Goal: Transaction & Acquisition: Purchase product/service

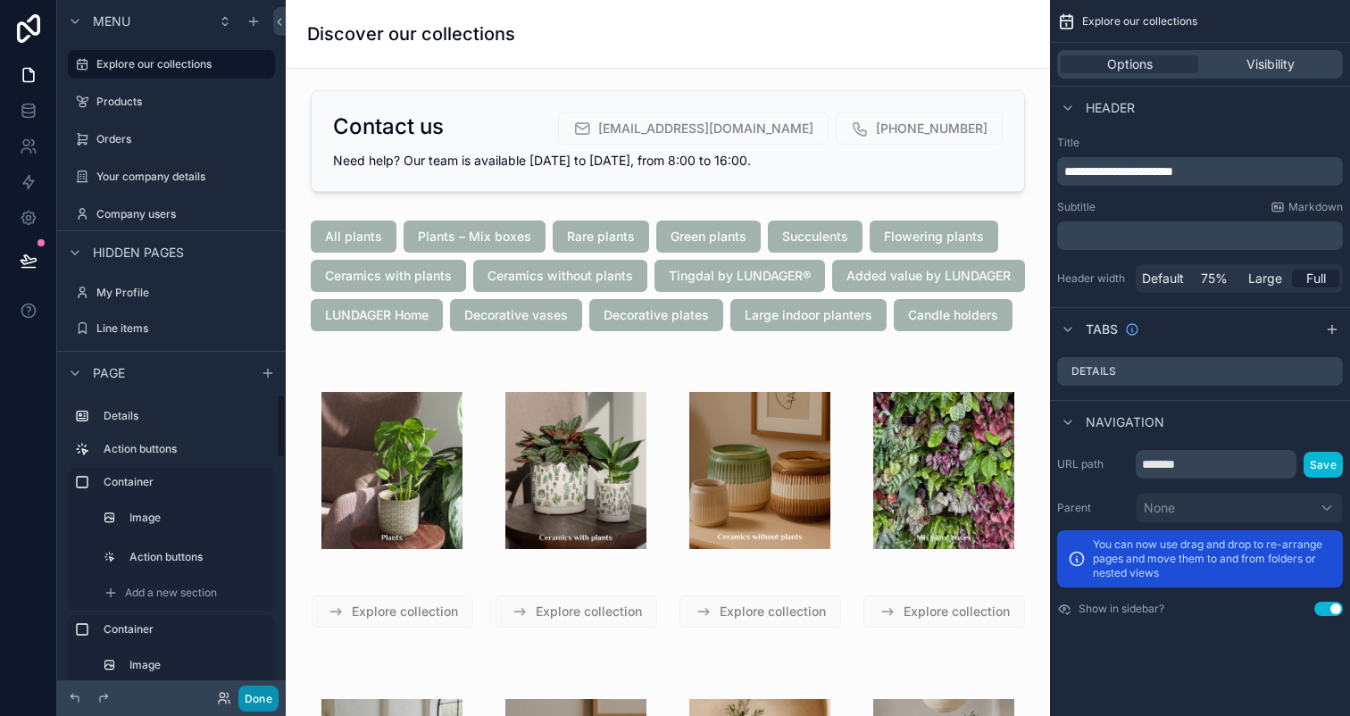
click at [273, 700] on button "Done" at bounding box center [258, 699] width 40 height 26
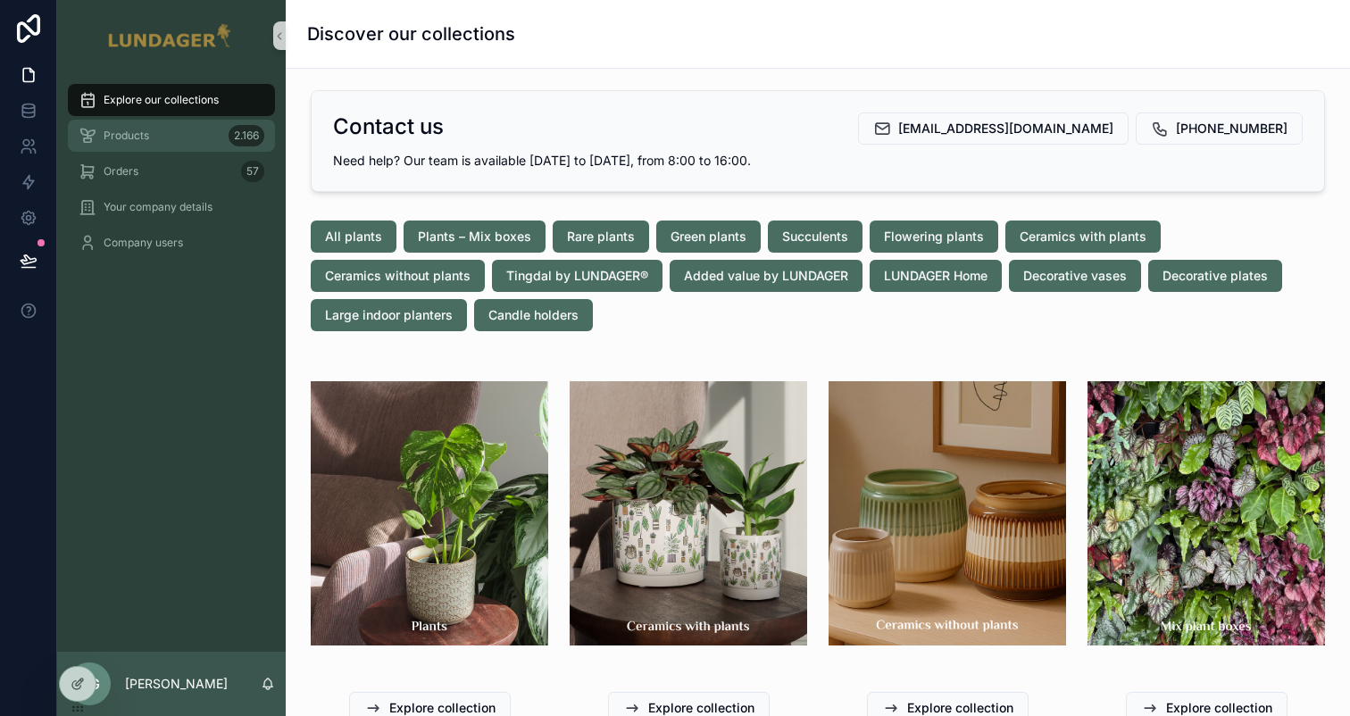
click at [171, 130] on div "Products 2.166" at bounding box center [172, 135] width 186 height 29
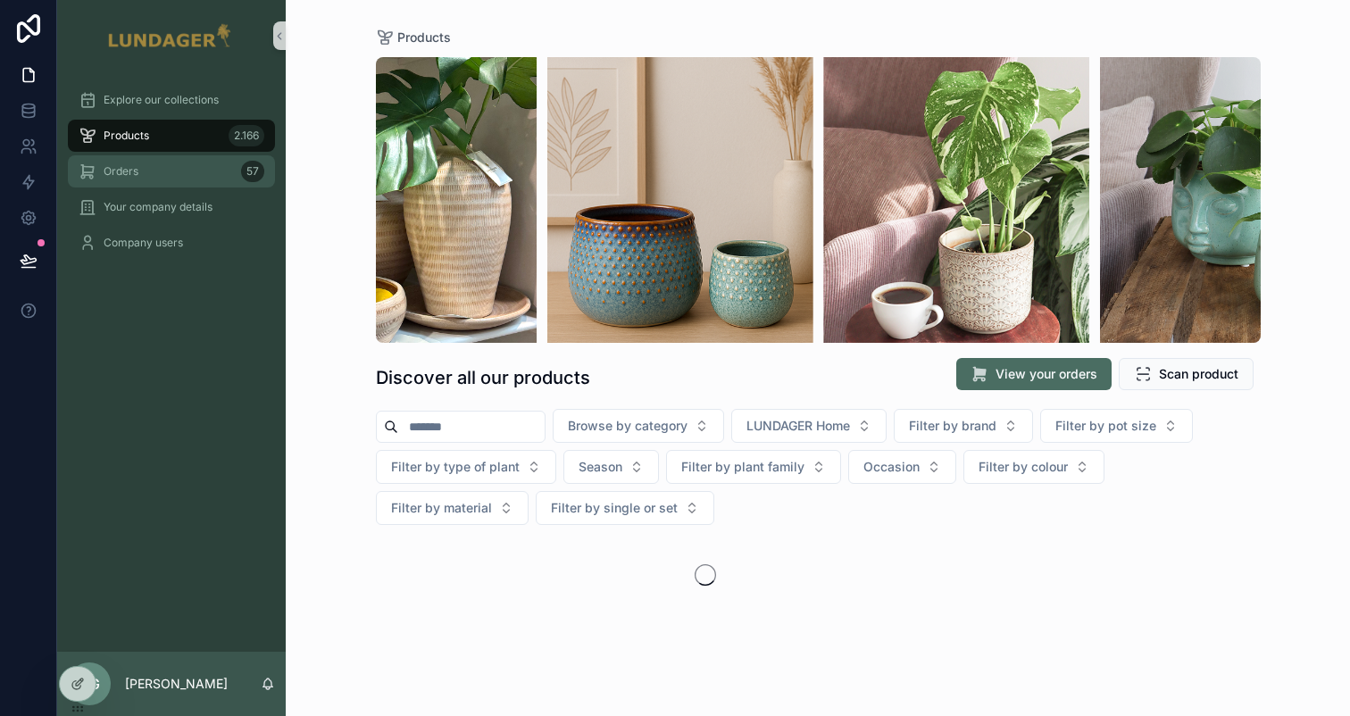
click at [155, 177] on div "Orders 57" at bounding box center [172, 171] width 186 height 29
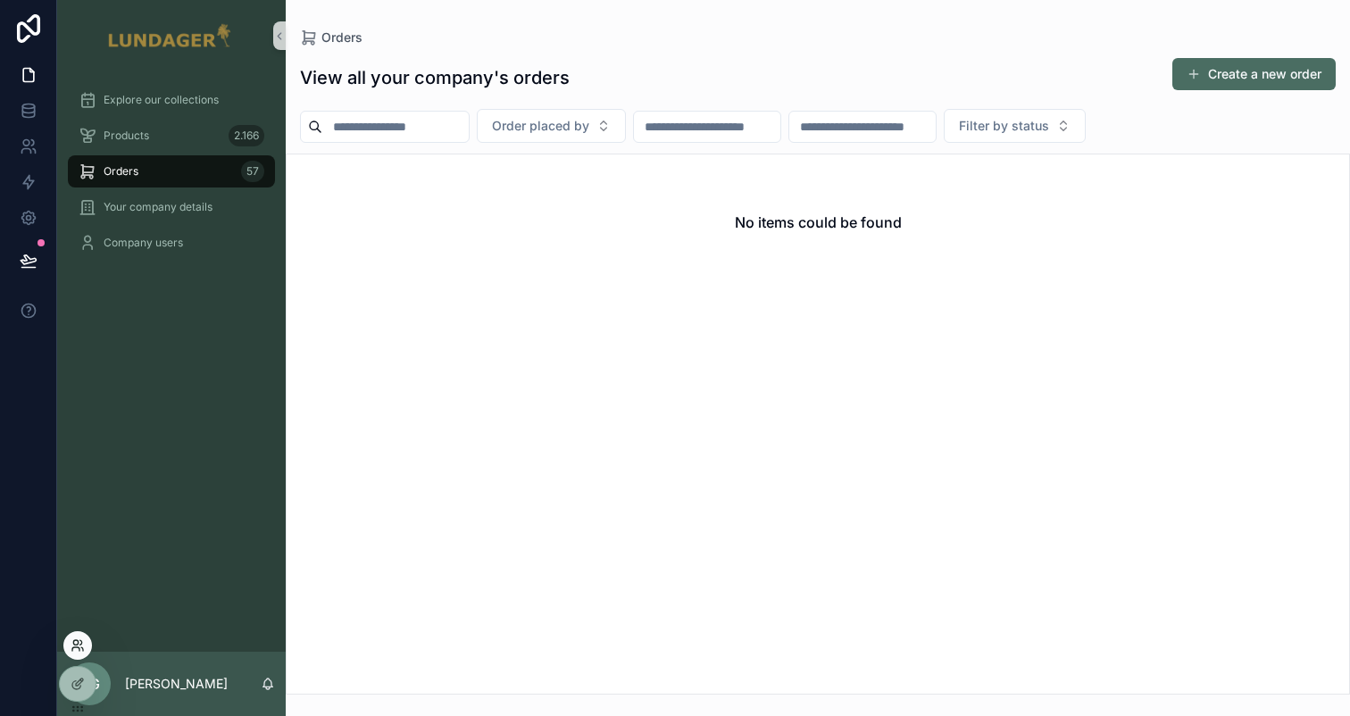
click at [84, 648] on icon at bounding box center [78, 646] width 14 height 14
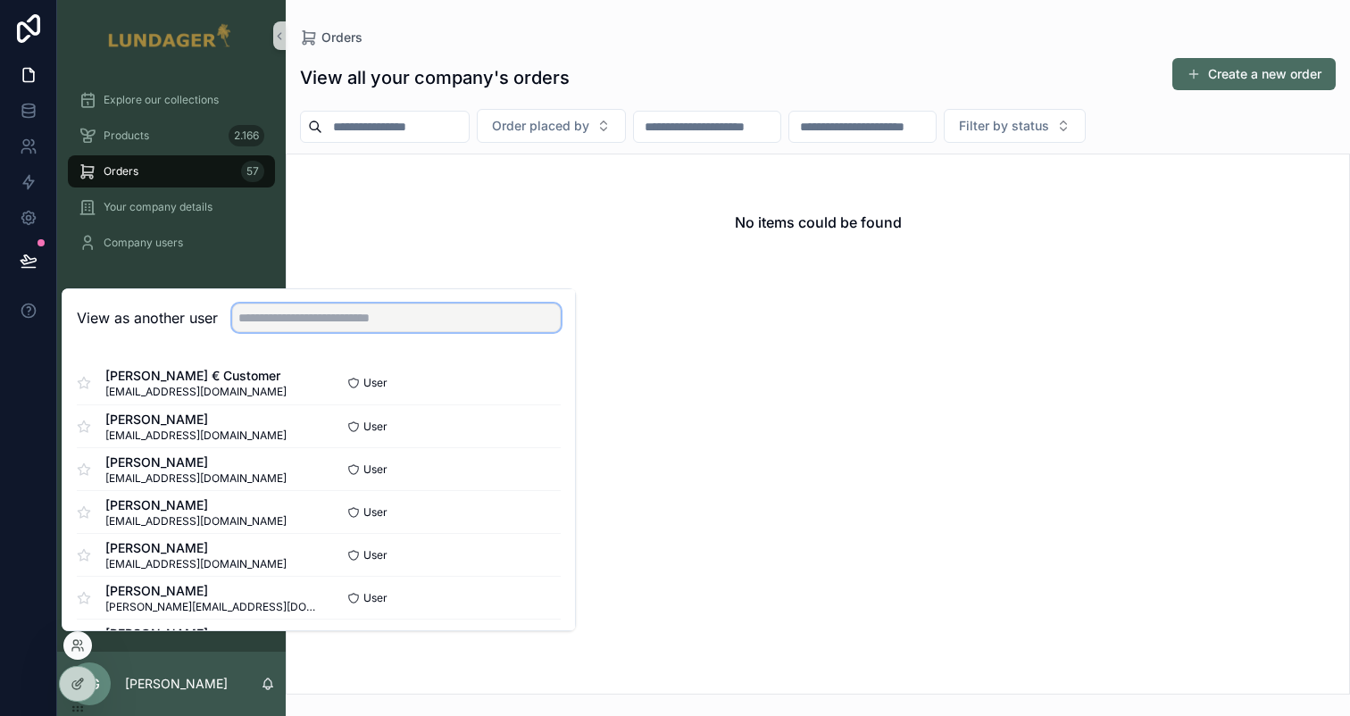
click at [292, 322] on input "text" at bounding box center [396, 318] width 329 height 29
type input "*****"
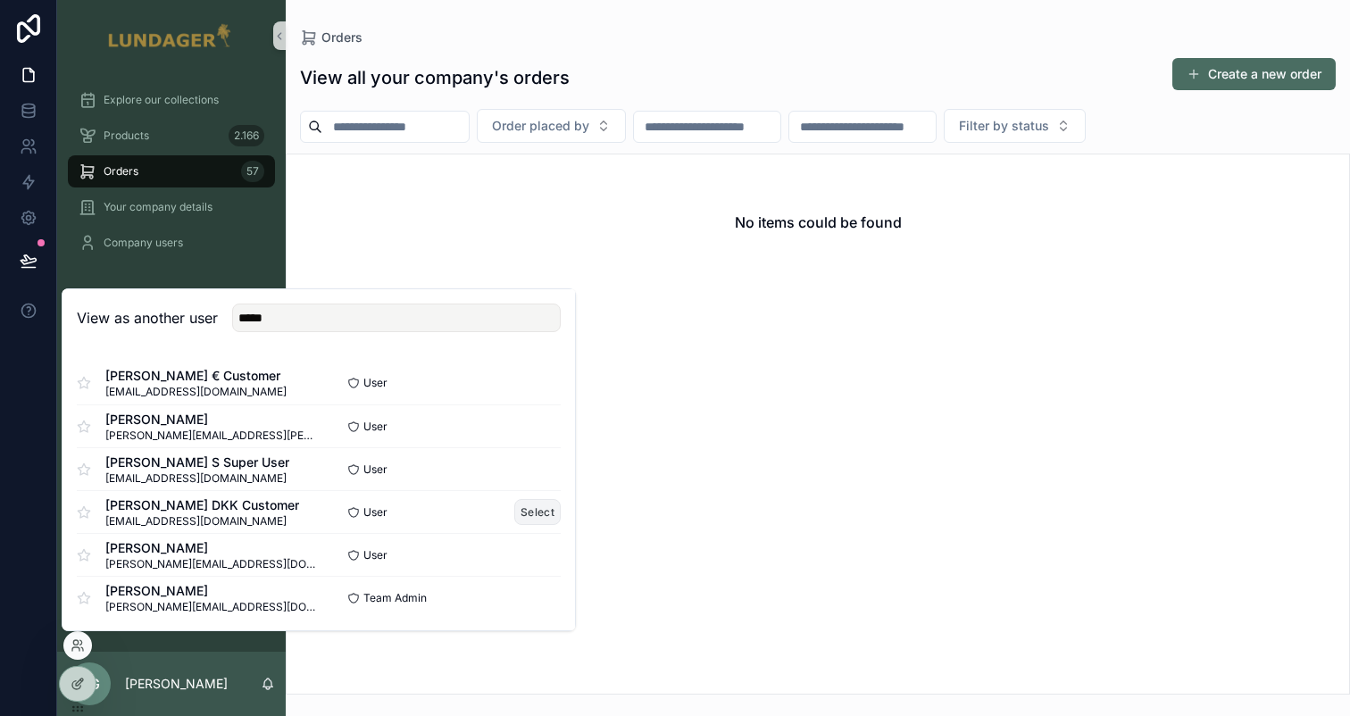
click at [536, 511] on button "Select" at bounding box center [537, 512] width 46 height 26
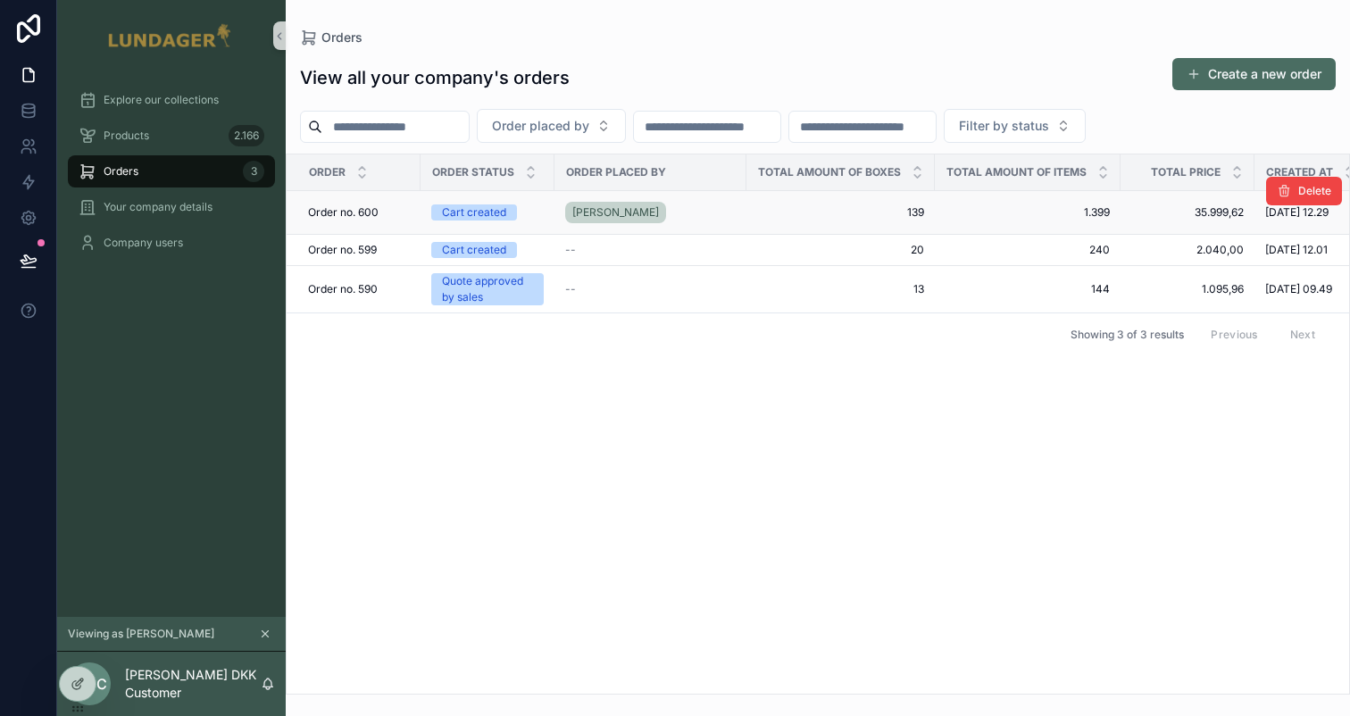
click at [353, 214] on span "Order no. 600" at bounding box center [343, 212] width 71 height 14
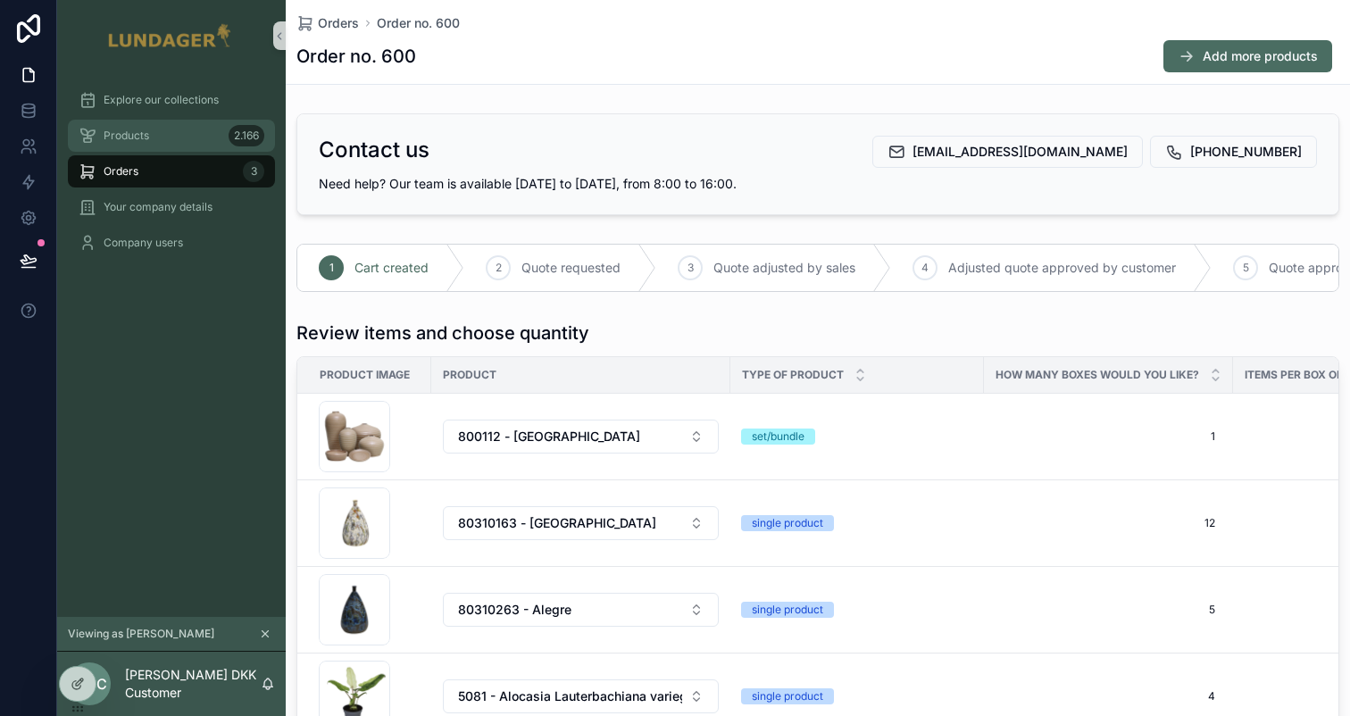
click at [148, 140] on span "Products" at bounding box center [127, 136] width 46 height 14
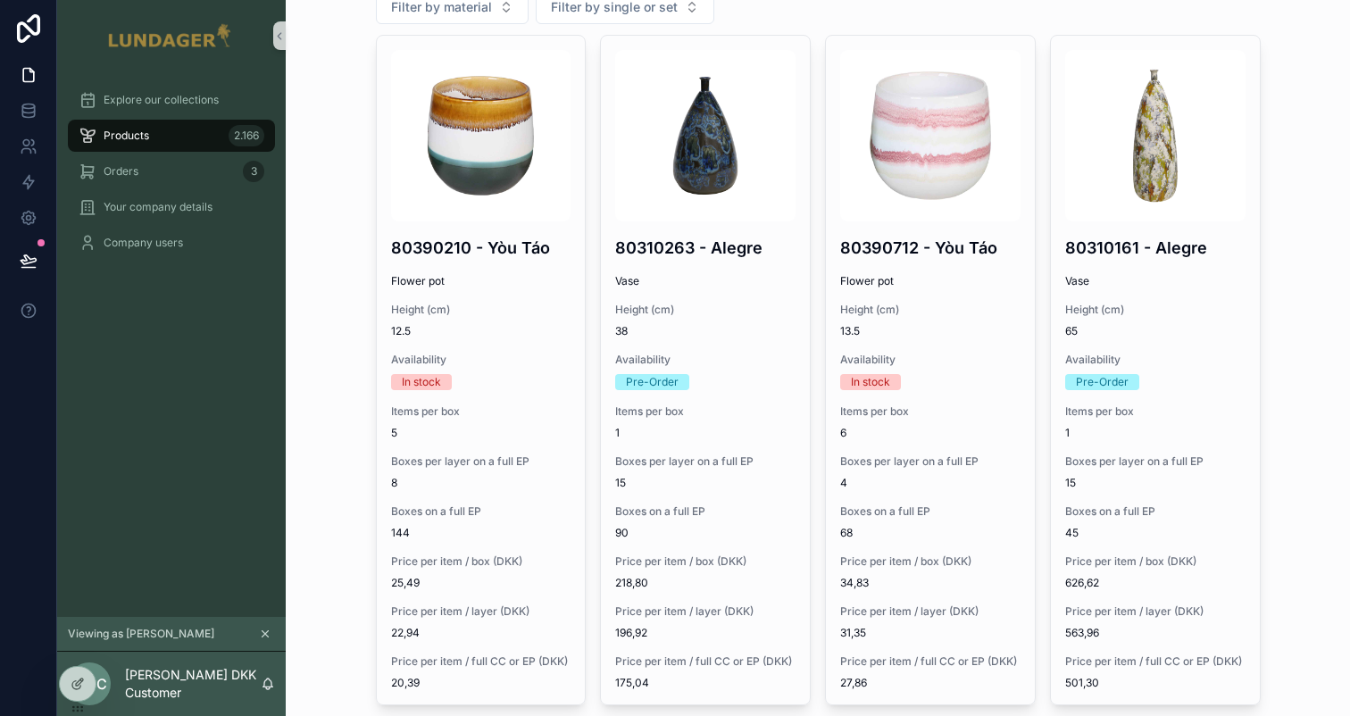
scroll to position [529, 0]
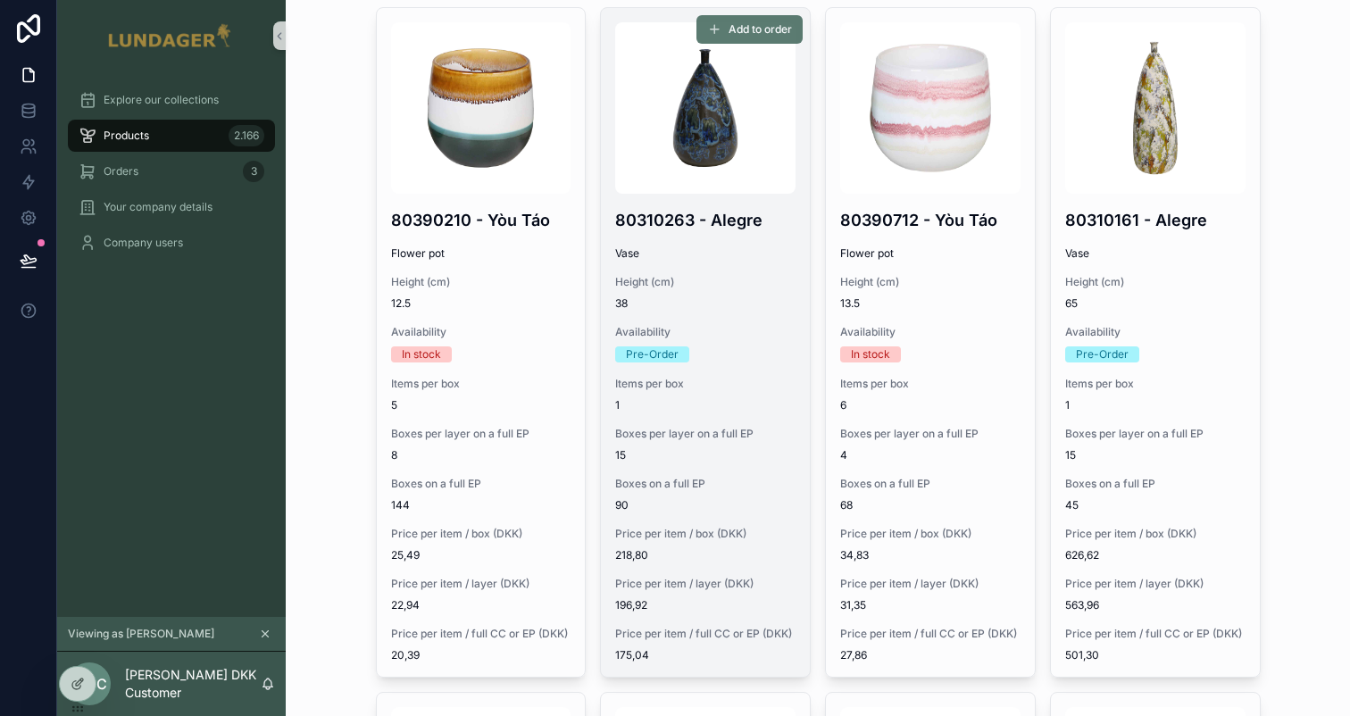
click at [746, 26] on span "Add to order" at bounding box center [760, 29] width 63 height 14
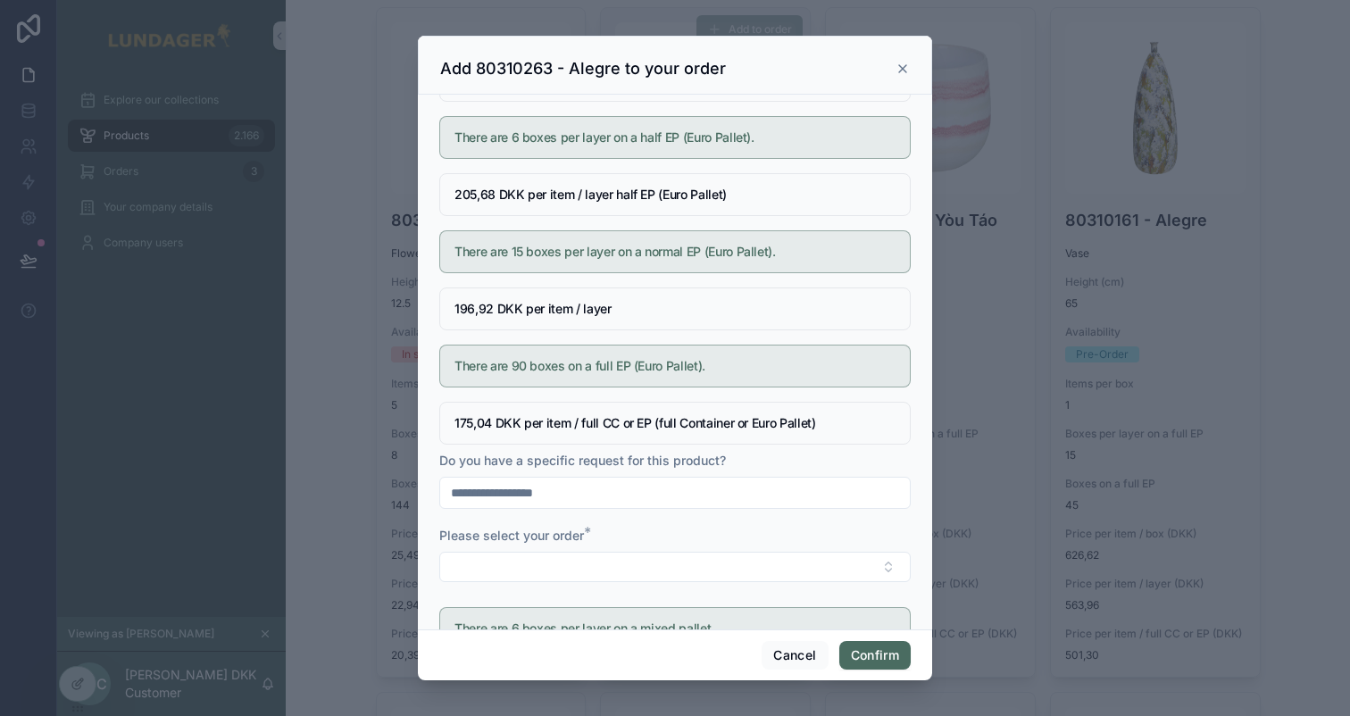
scroll to position [0, 0]
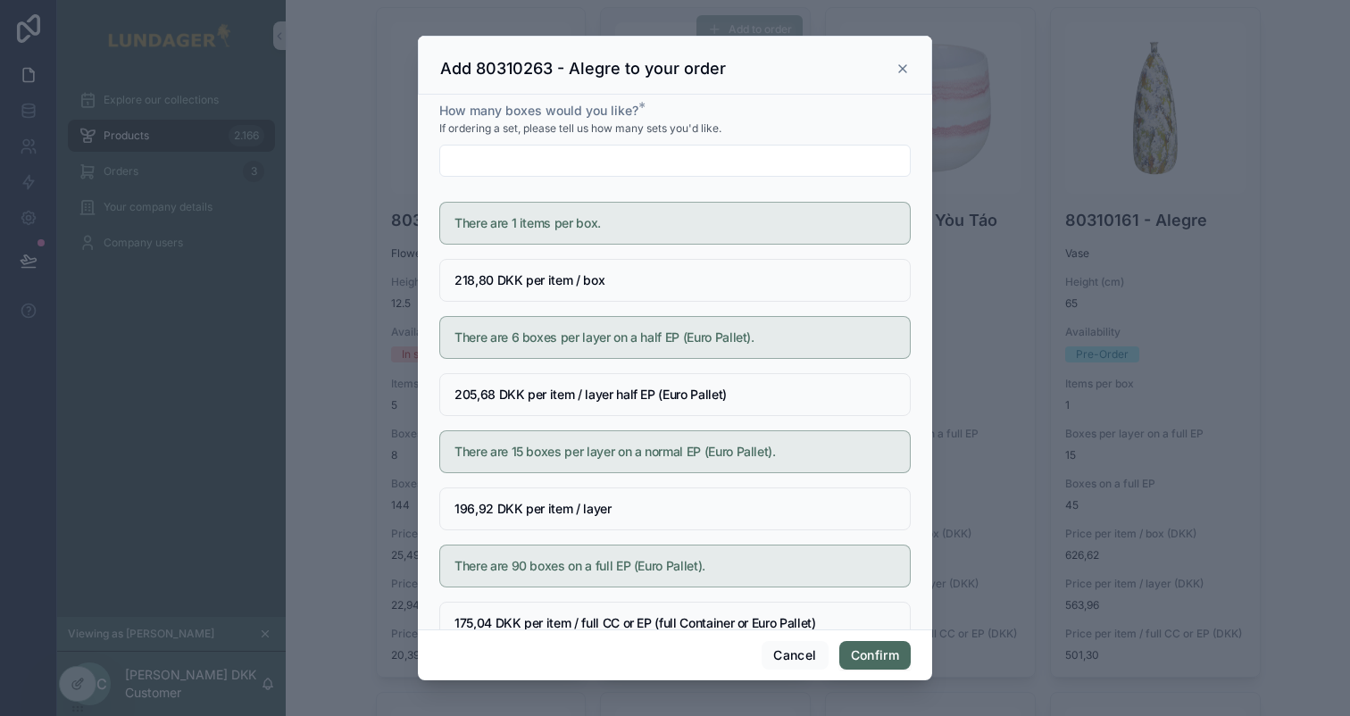
click at [466, 160] on input "text" at bounding box center [675, 160] width 470 height 25
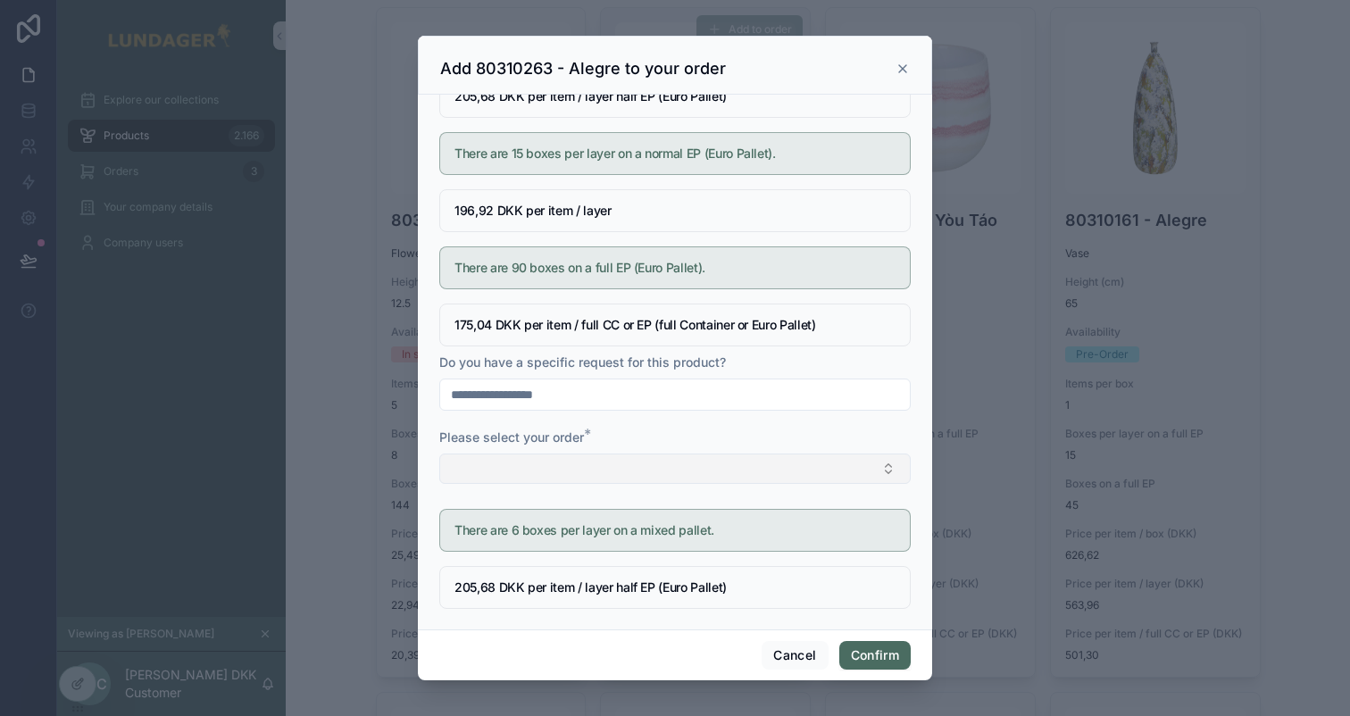
type input "**"
click at [551, 467] on button "Select Button" at bounding box center [675, 469] width 472 height 30
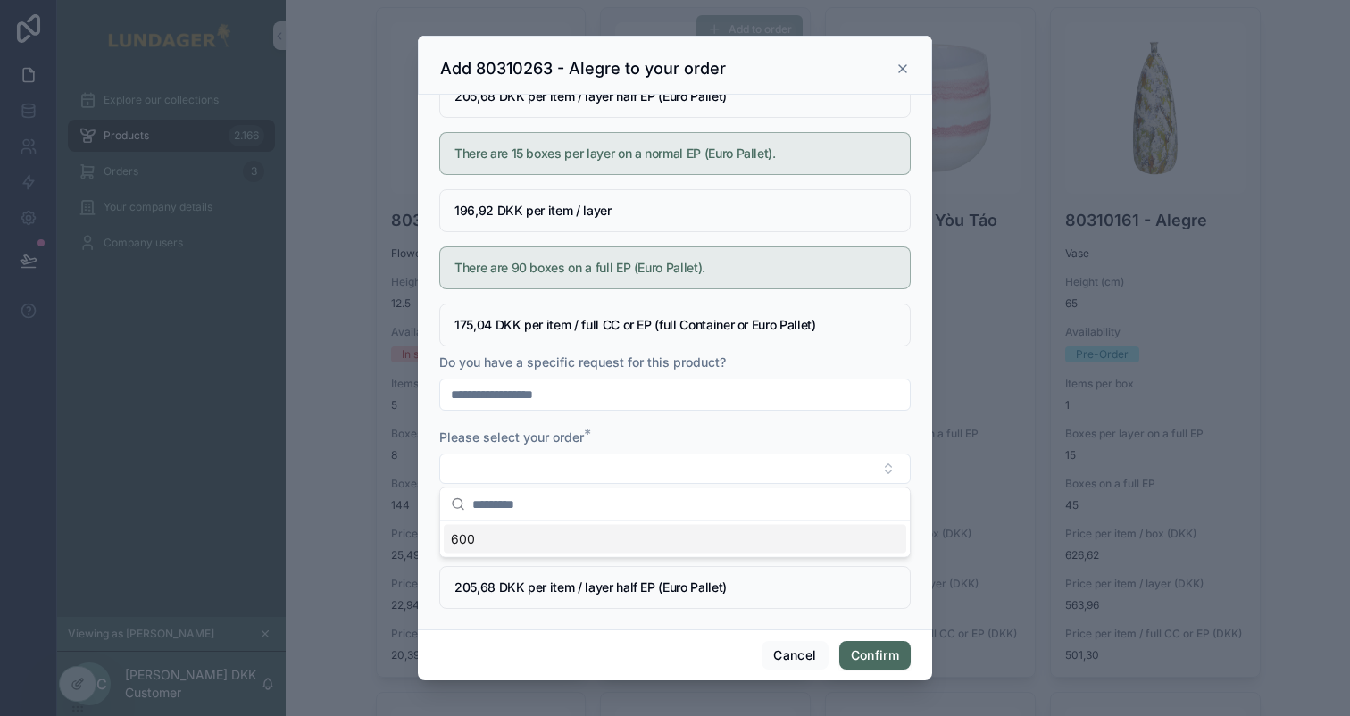
click at [509, 531] on div "600" at bounding box center [675, 539] width 463 height 29
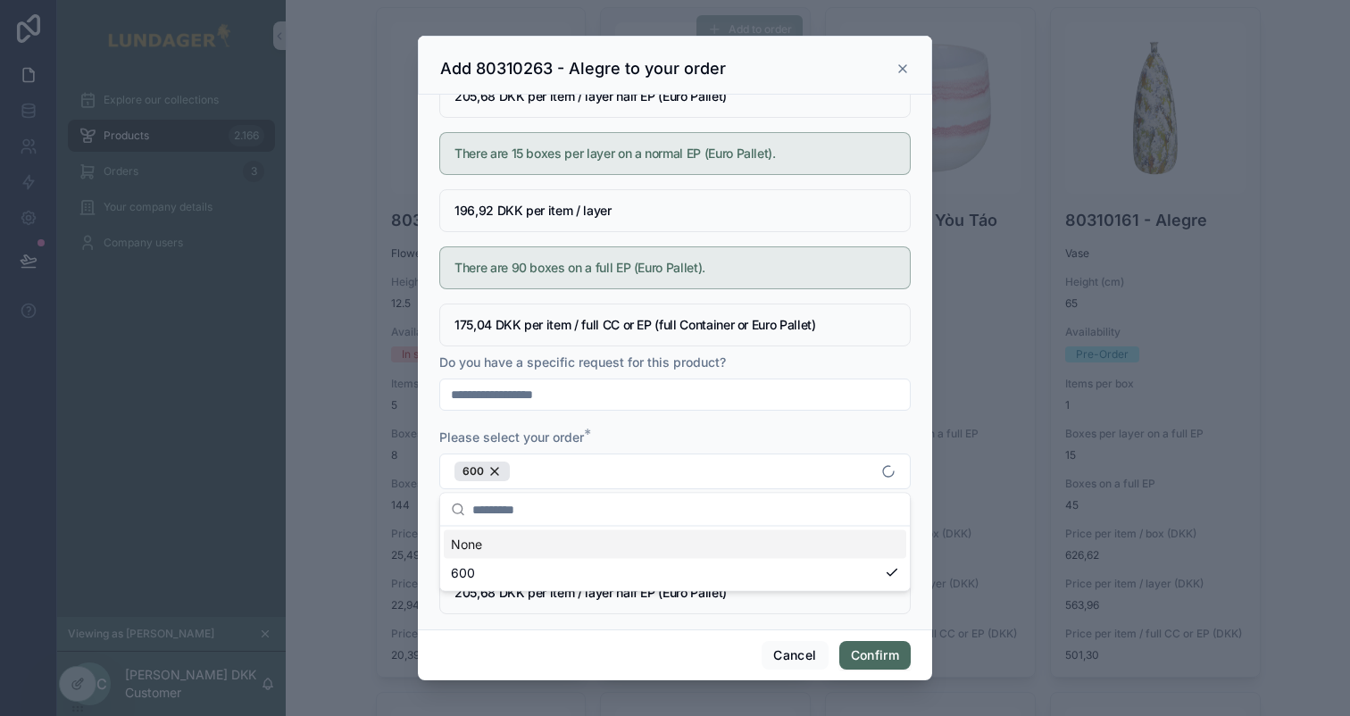
click at [638, 431] on div "Please select your order *" at bounding box center [675, 438] width 472 height 18
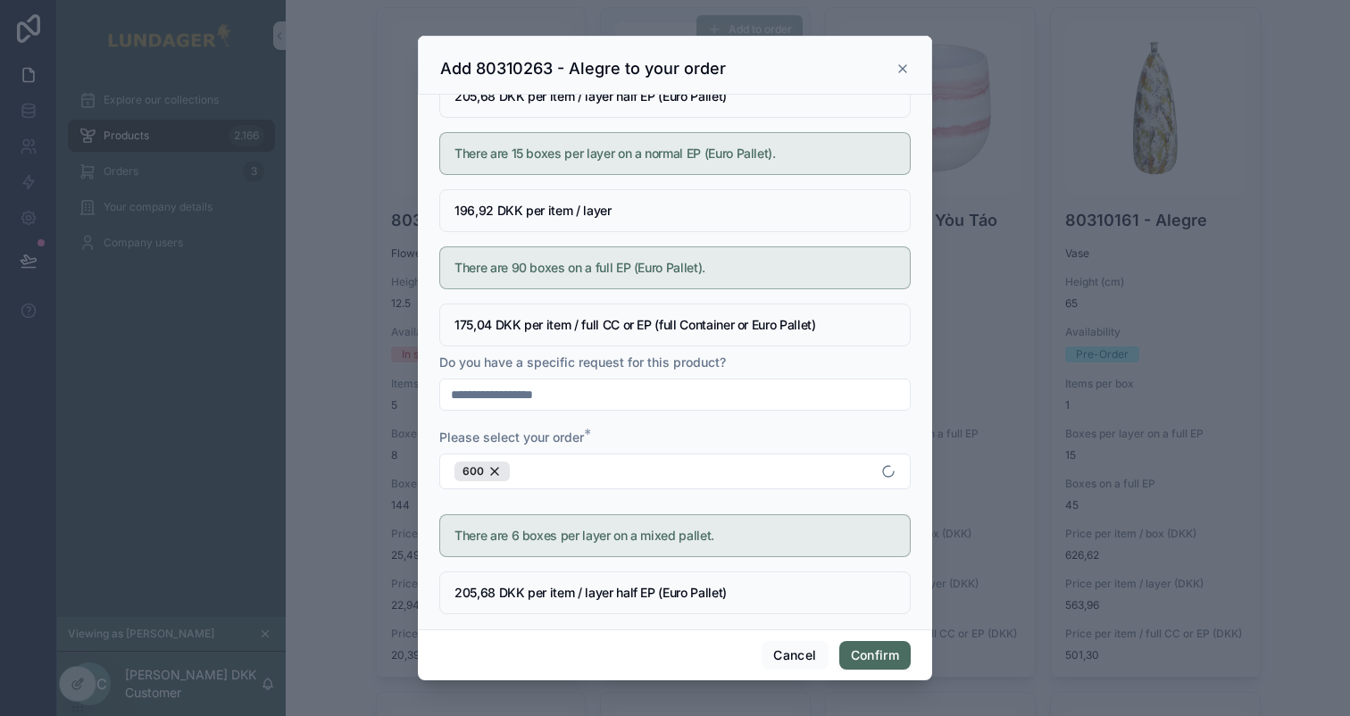
scroll to position [304, 0]
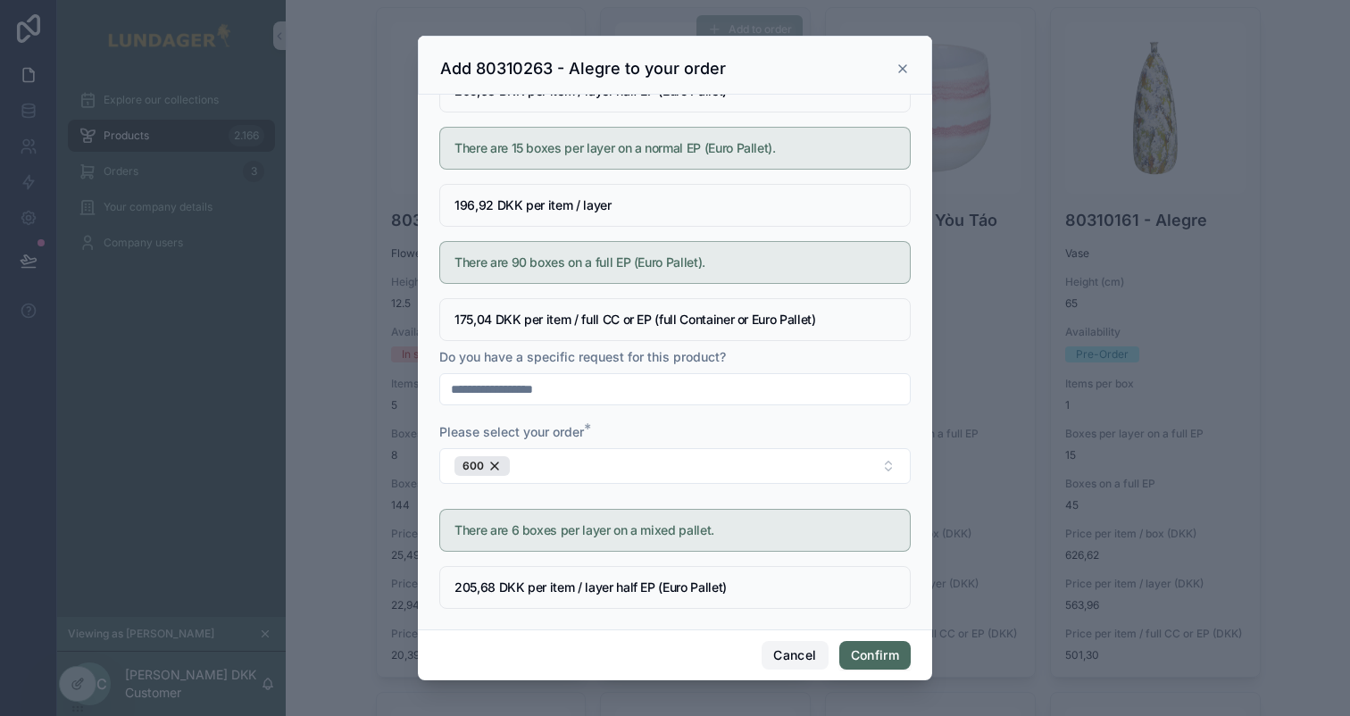
click at [806, 650] on button "Cancel" at bounding box center [795, 655] width 66 height 29
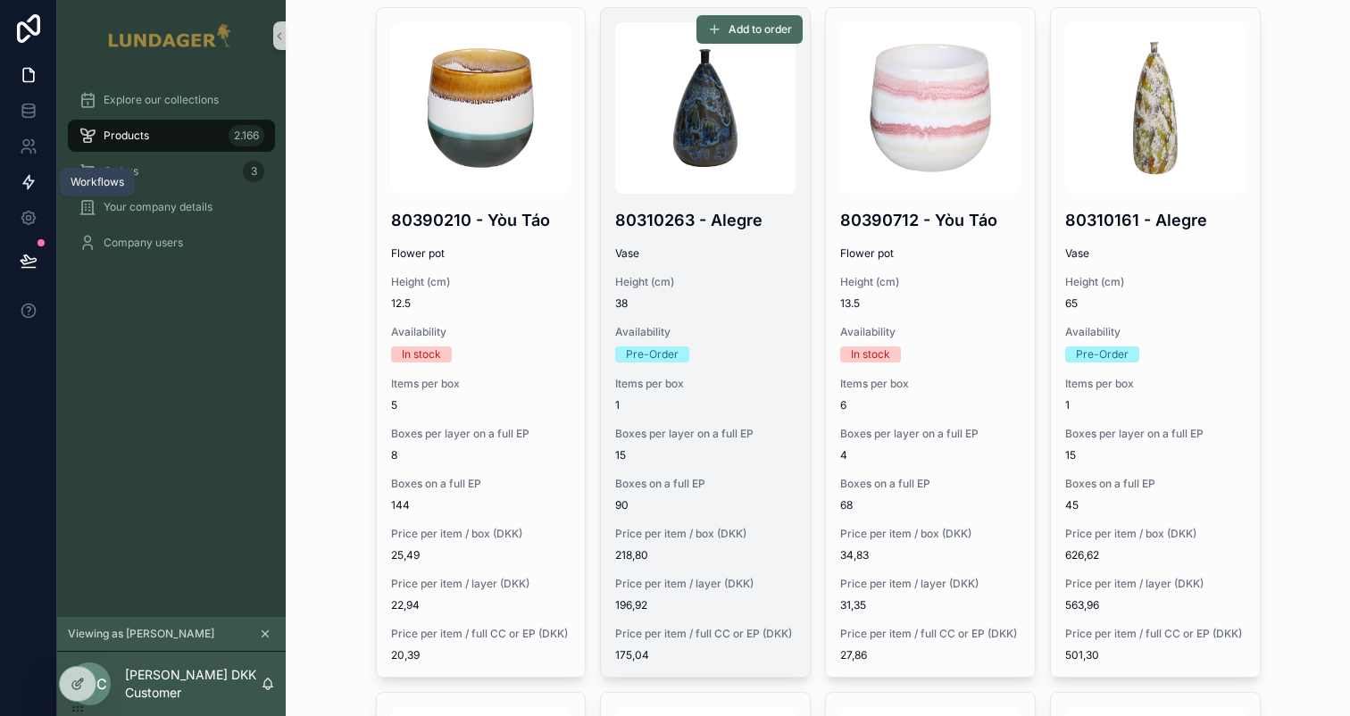
click at [32, 184] on icon at bounding box center [29, 182] width 18 height 18
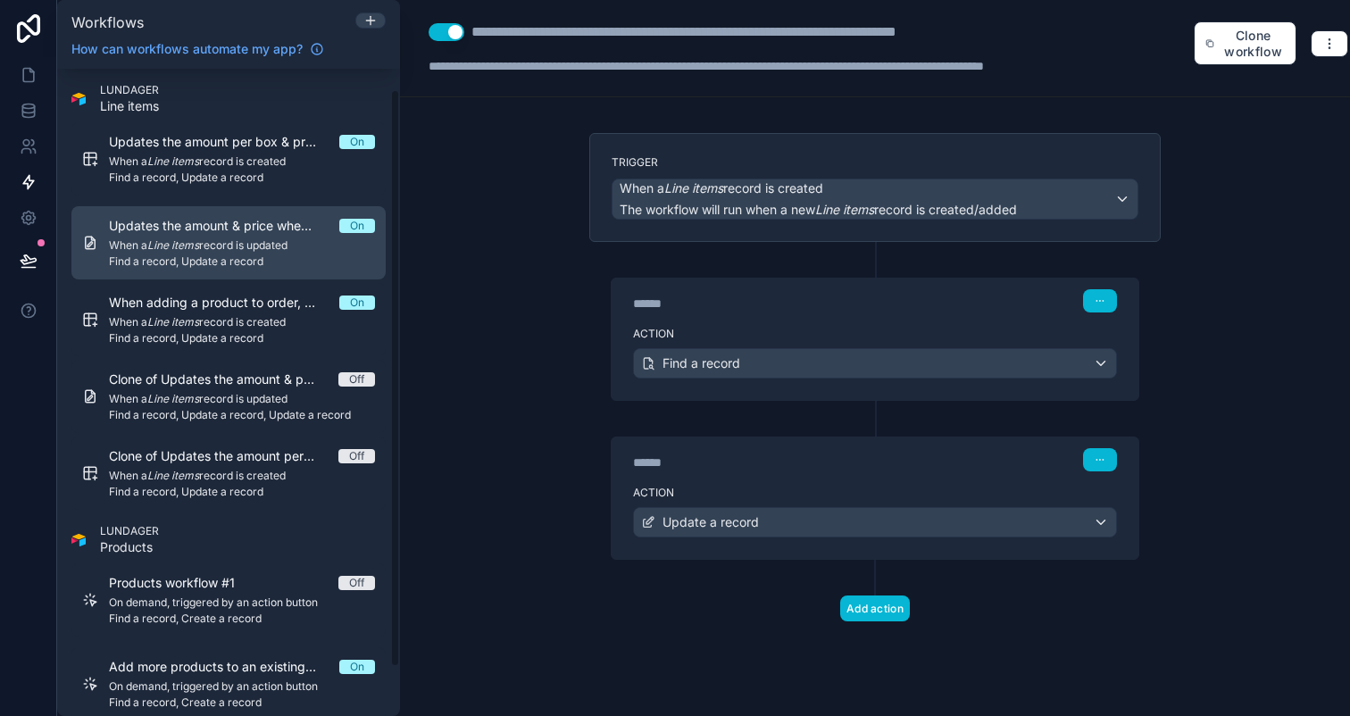
scroll to position [54, 0]
click at [254, 263] on span "Find a record, Update a record" at bounding box center [242, 260] width 266 height 14
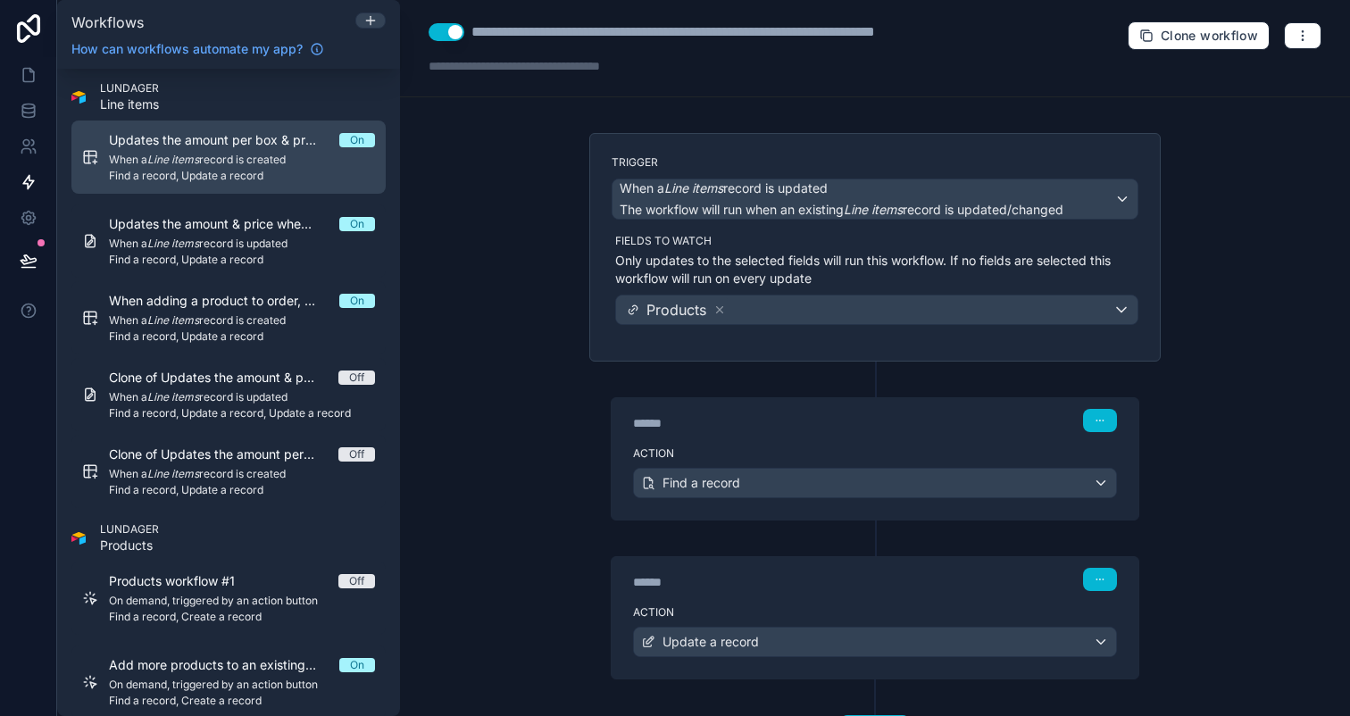
click at [208, 143] on span "Updates the amount per box & price in line items when adding a product to order" at bounding box center [224, 140] width 230 height 18
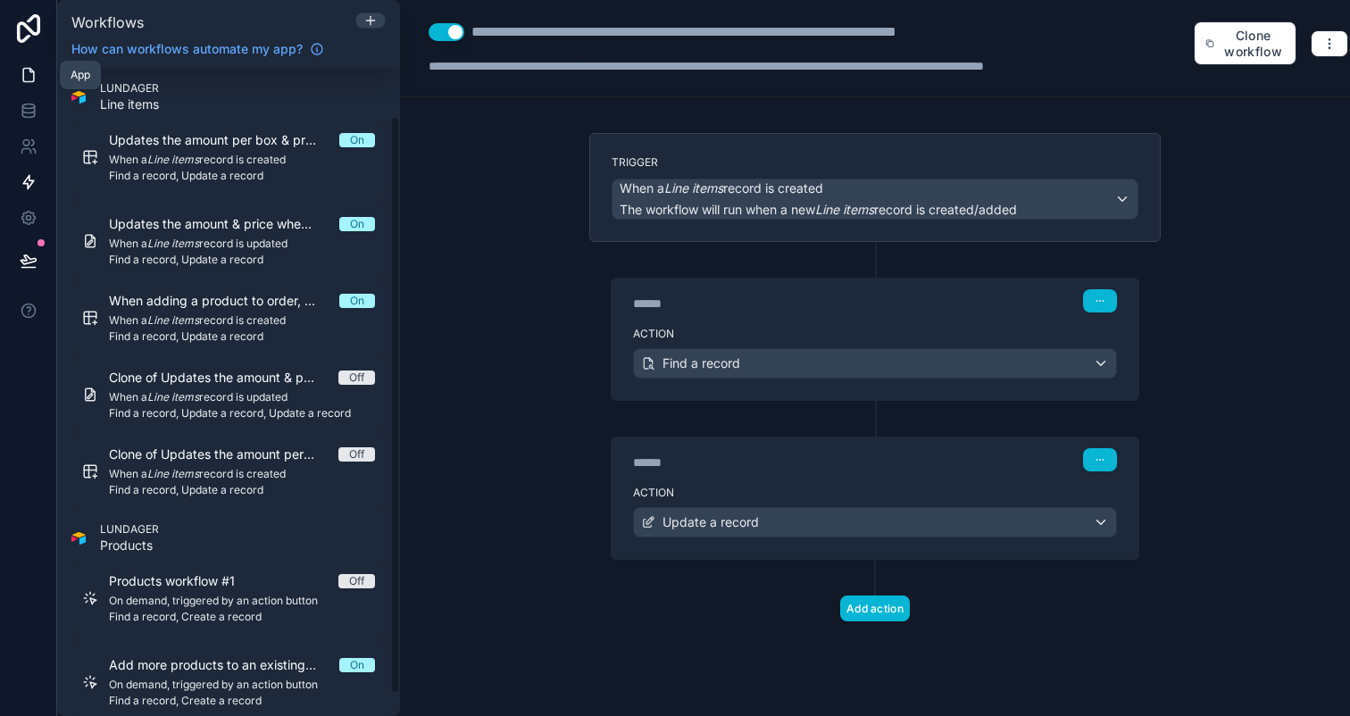
click at [25, 67] on icon at bounding box center [29, 75] width 18 height 18
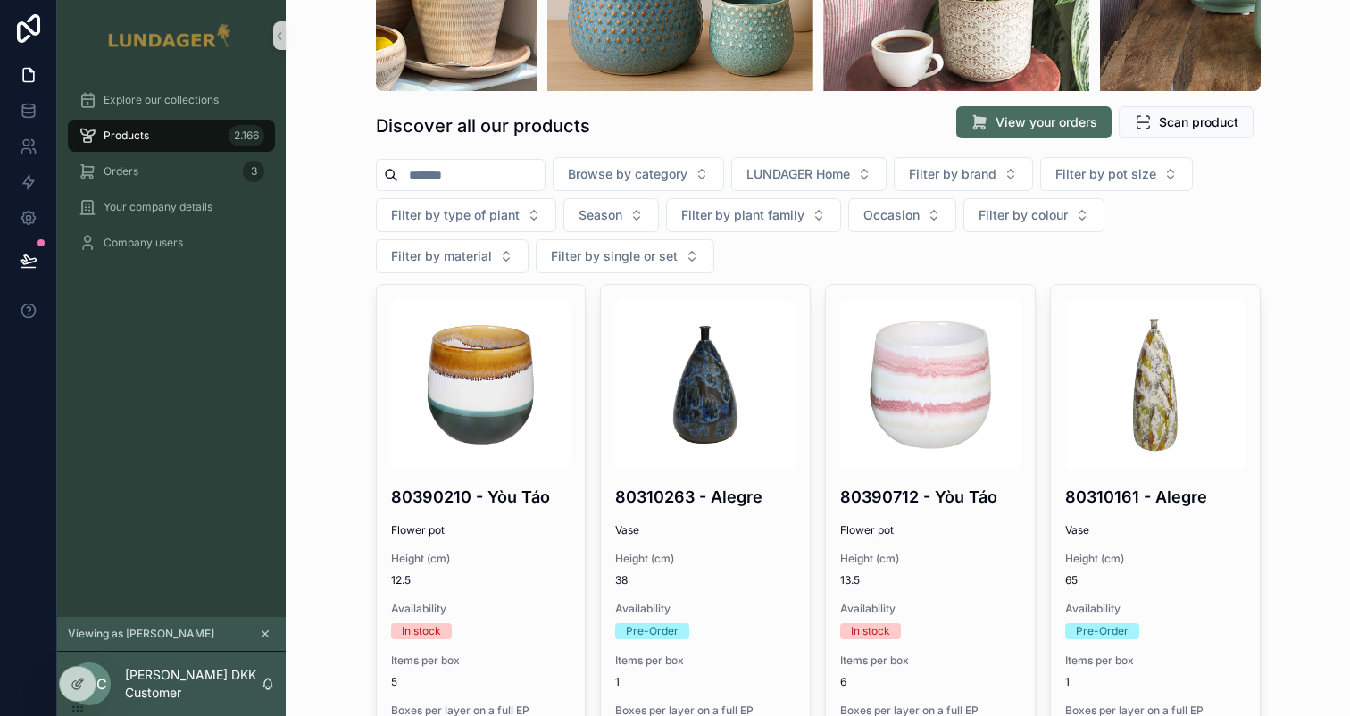
scroll to position [258, 0]
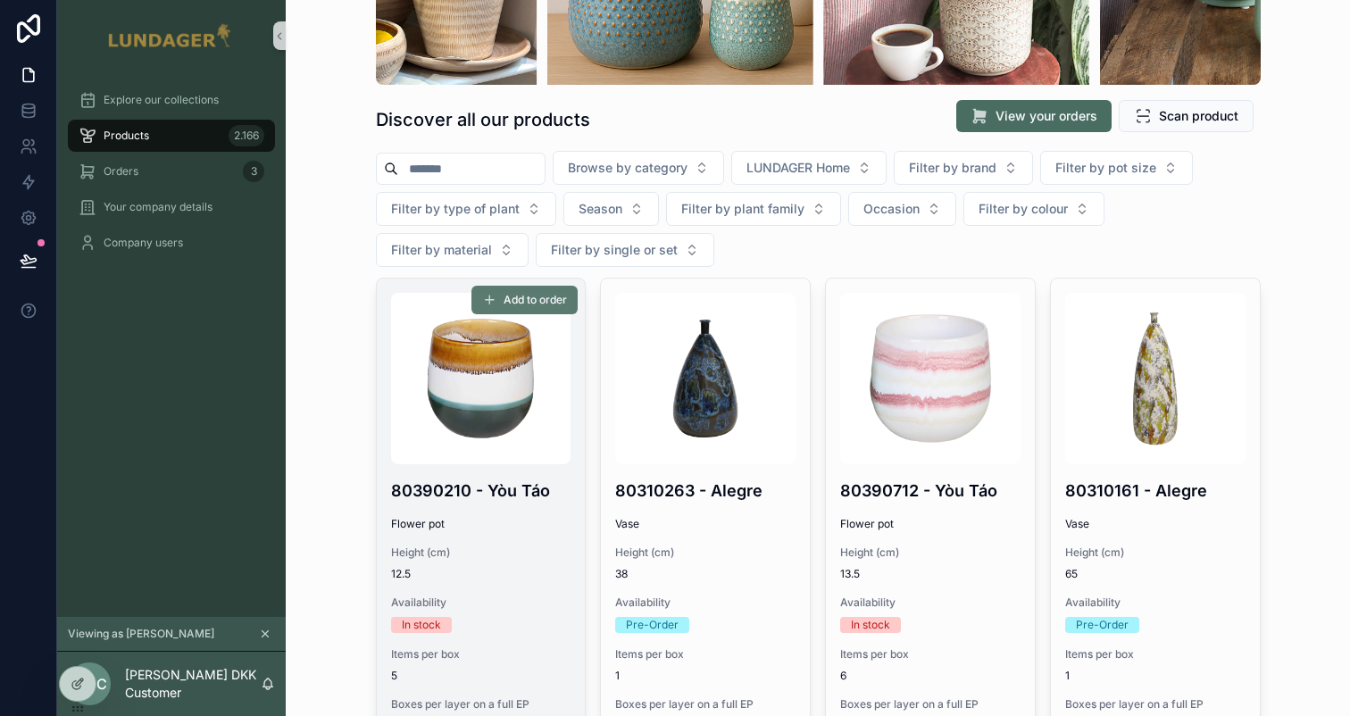
click at [543, 296] on span "Add to order" at bounding box center [535, 300] width 63 height 14
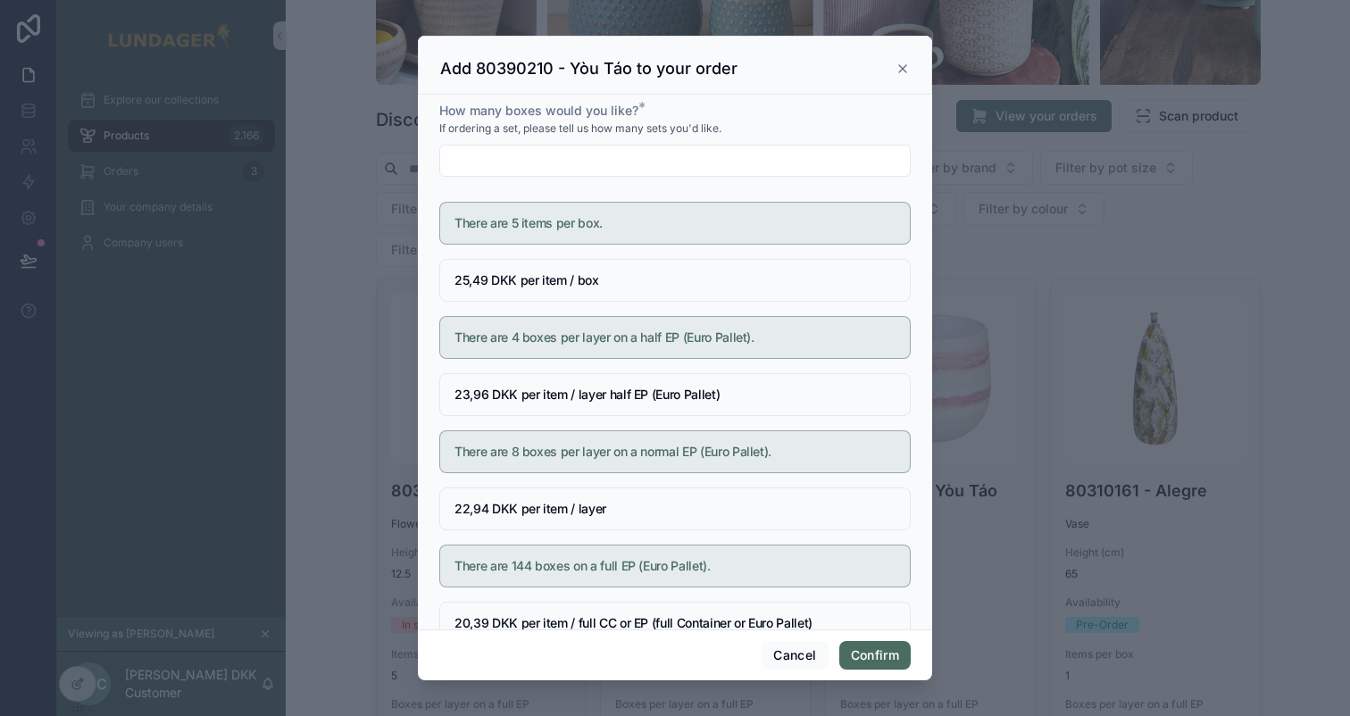
click at [566, 169] on input "text" at bounding box center [675, 160] width 470 height 25
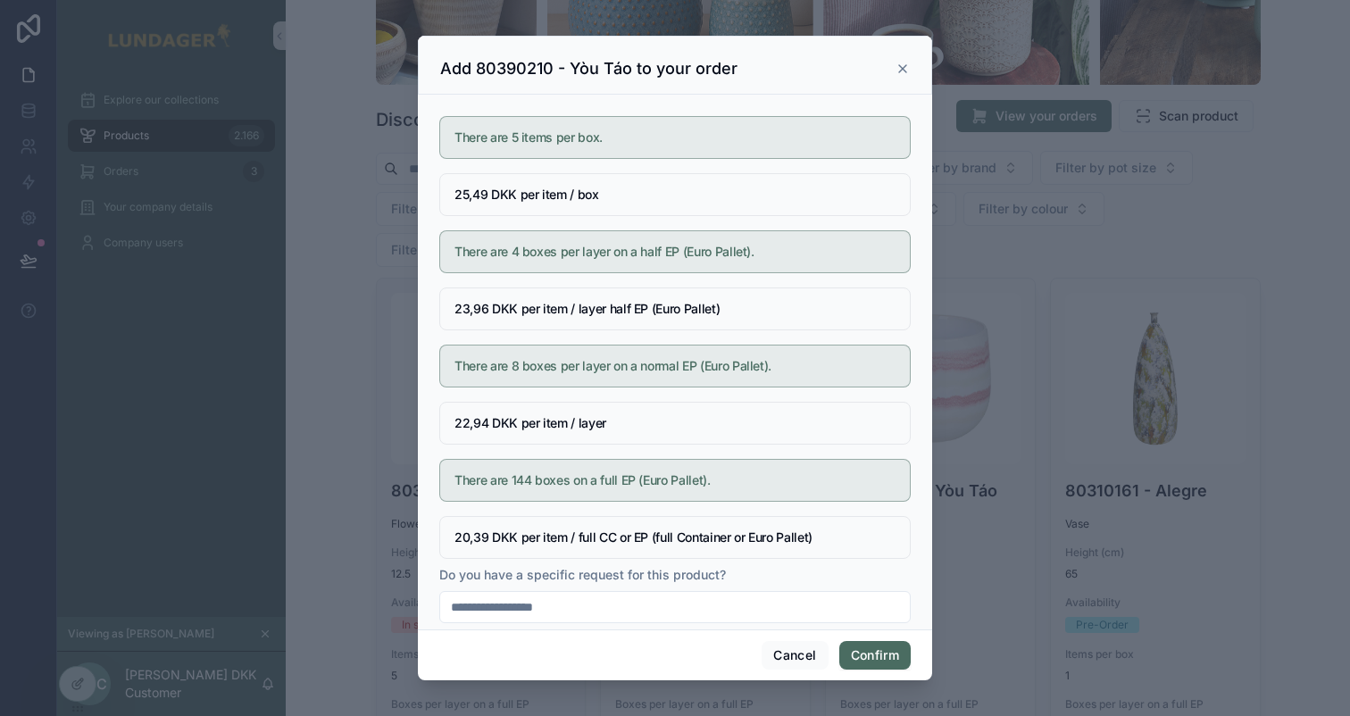
scroll to position [88, 0]
click at [467, 421] on h5 "22,94 DKK per item / layer" at bounding box center [675, 421] width 441 height 13
click at [467, 301] on h5 "23,96 DKK per item / layer half EP (Euro Pallet)" at bounding box center [675, 307] width 441 height 13
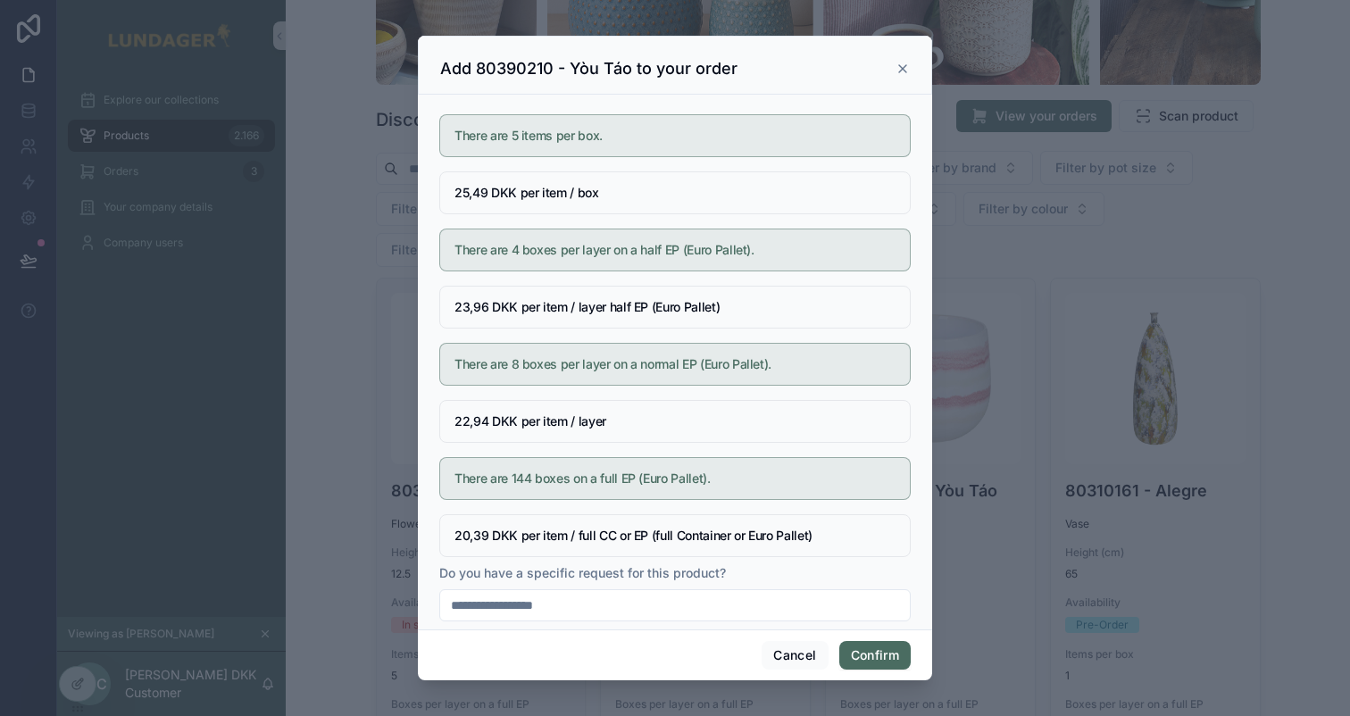
click at [468, 192] on h5 "25,49 DKK per item / box" at bounding box center [675, 193] width 441 height 13
click at [468, 422] on h5 "22,94 DKK per item / layer" at bounding box center [675, 421] width 441 height 13
click at [465, 292] on div "23,96 DKK per item / layer half EP (Euro Pallet)" at bounding box center [675, 307] width 472 height 43
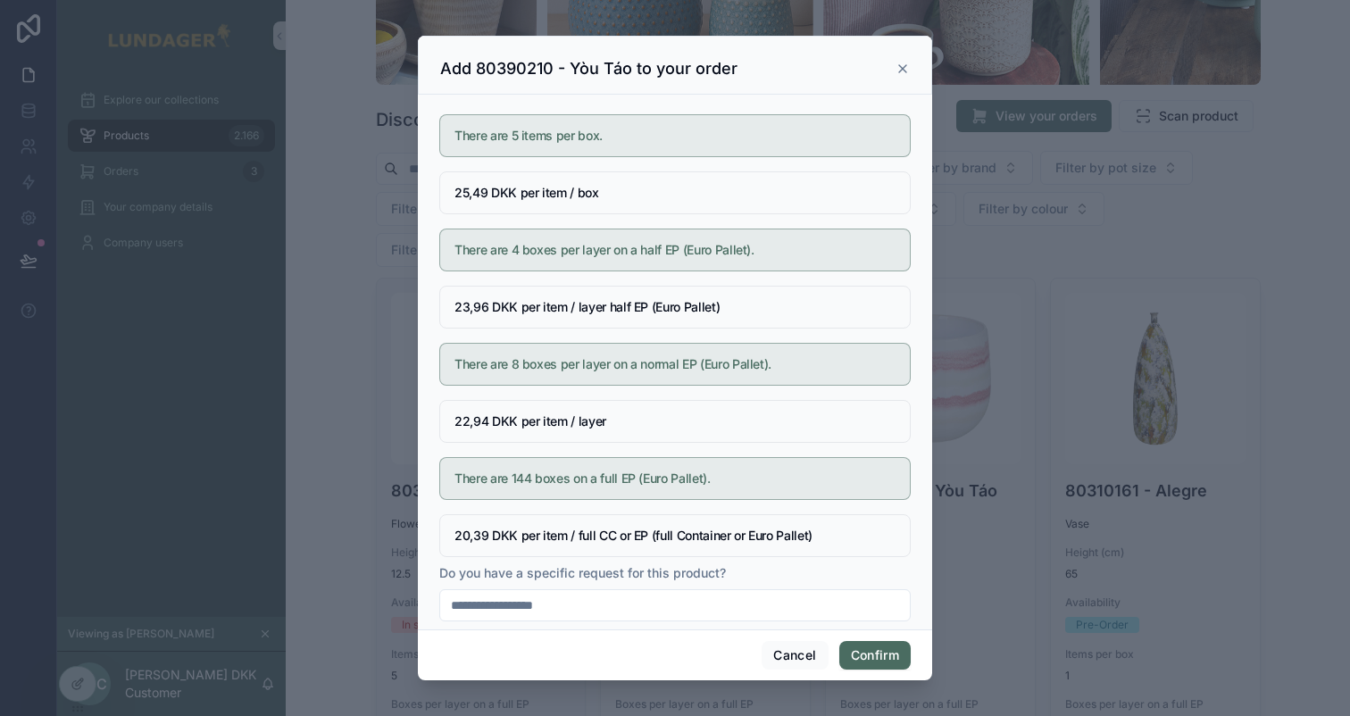
click at [465, 303] on h5 "23,96 DKK per item / layer half EP (Euro Pallet)" at bounding box center [675, 307] width 441 height 13
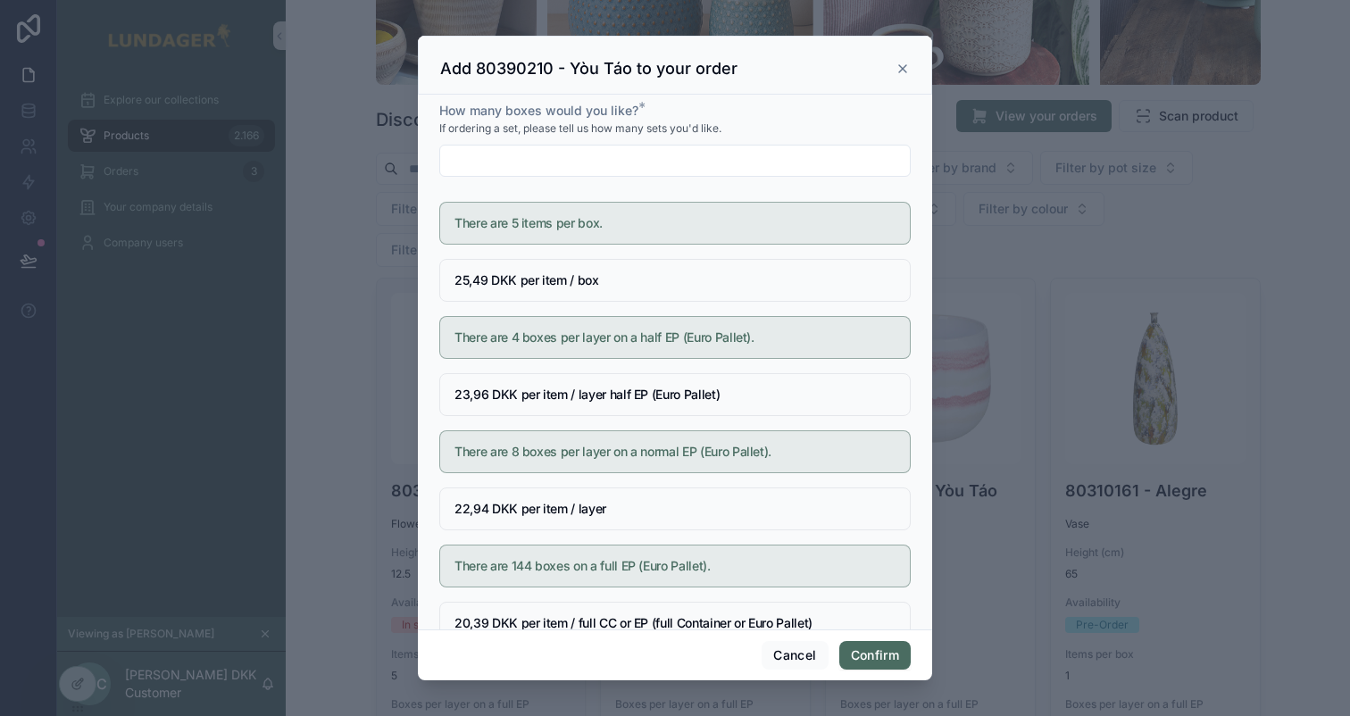
click at [514, 221] on h5 "There are 5 items per box." at bounding box center [675, 223] width 441 height 13
click at [513, 331] on h5 "There are 4 boxes per layer on a half EP (Euro Pallet)." at bounding box center [675, 337] width 441 height 13
click at [511, 171] on input "text" at bounding box center [675, 160] width 470 height 25
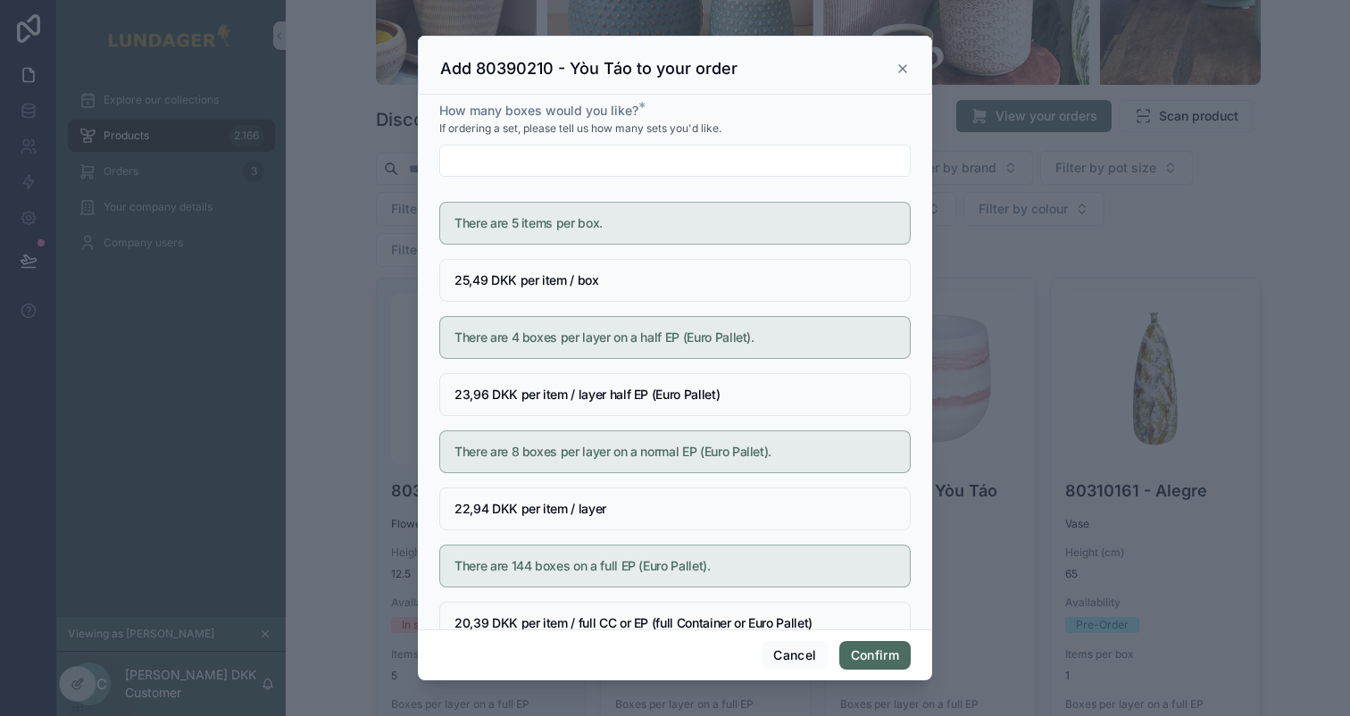
click at [511, 171] on input "text" at bounding box center [675, 160] width 470 height 25
drag, startPoint x: 464, startPoint y: 161, endPoint x: 443, endPoint y: 161, distance: 21.4
click at [443, 161] on input "*" at bounding box center [675, 160] width 470 height 25
type input "*"
drag, startPoint x: 521, startPoint y: 221, endPoint x: 509, endPoint y: 220, distance: 11.6
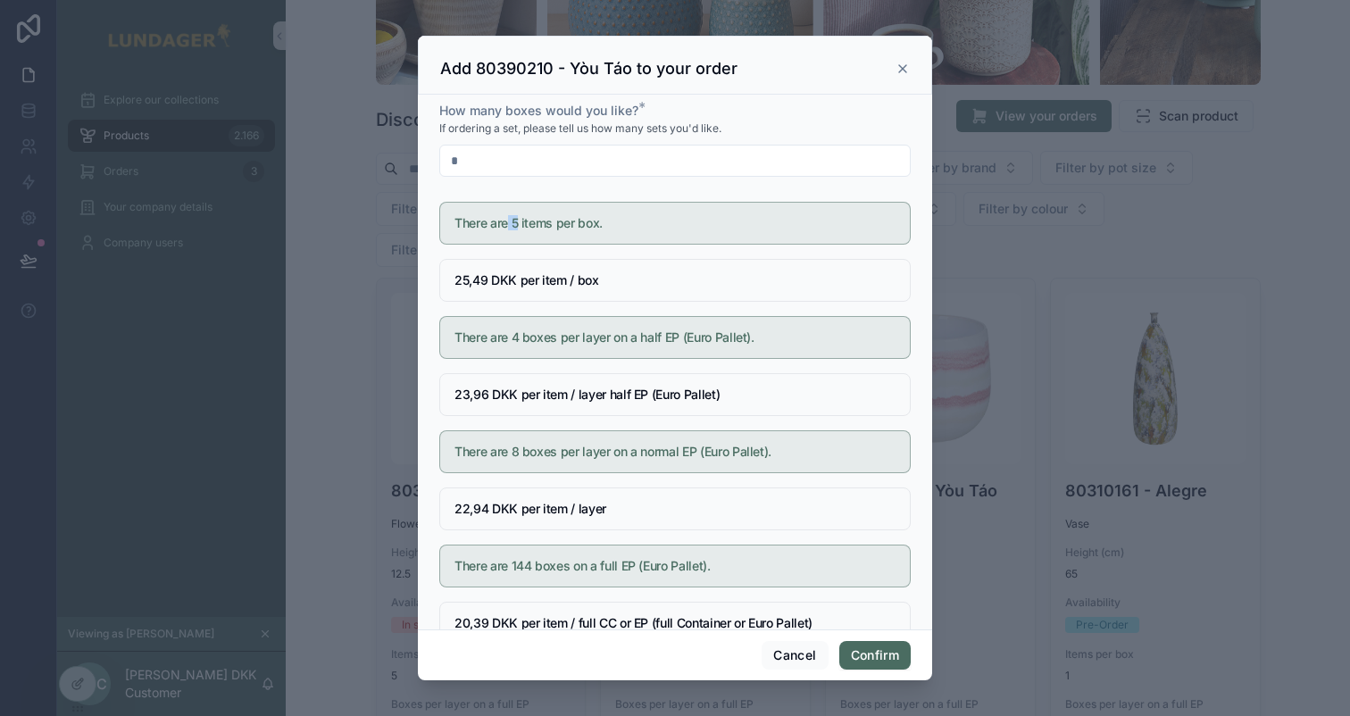
click at [509, 220] on h5 "There are 5 items per box." at bounding box center [675, 223] width 441 height 13
drag, startPoint x: 452, startPoint y: 270, endPoint x: 478, endPoint y: 286, distance: 30.5
click at [478, 286] on div "25,49 DKK per item / box" at bounding box center [675, 280] width 472 height 43
click at [511, 332] on h5 "There are 4 boxes per layer on a half EP (Euro Pallet)." at bounding box center [675, 337] width 441 height 13
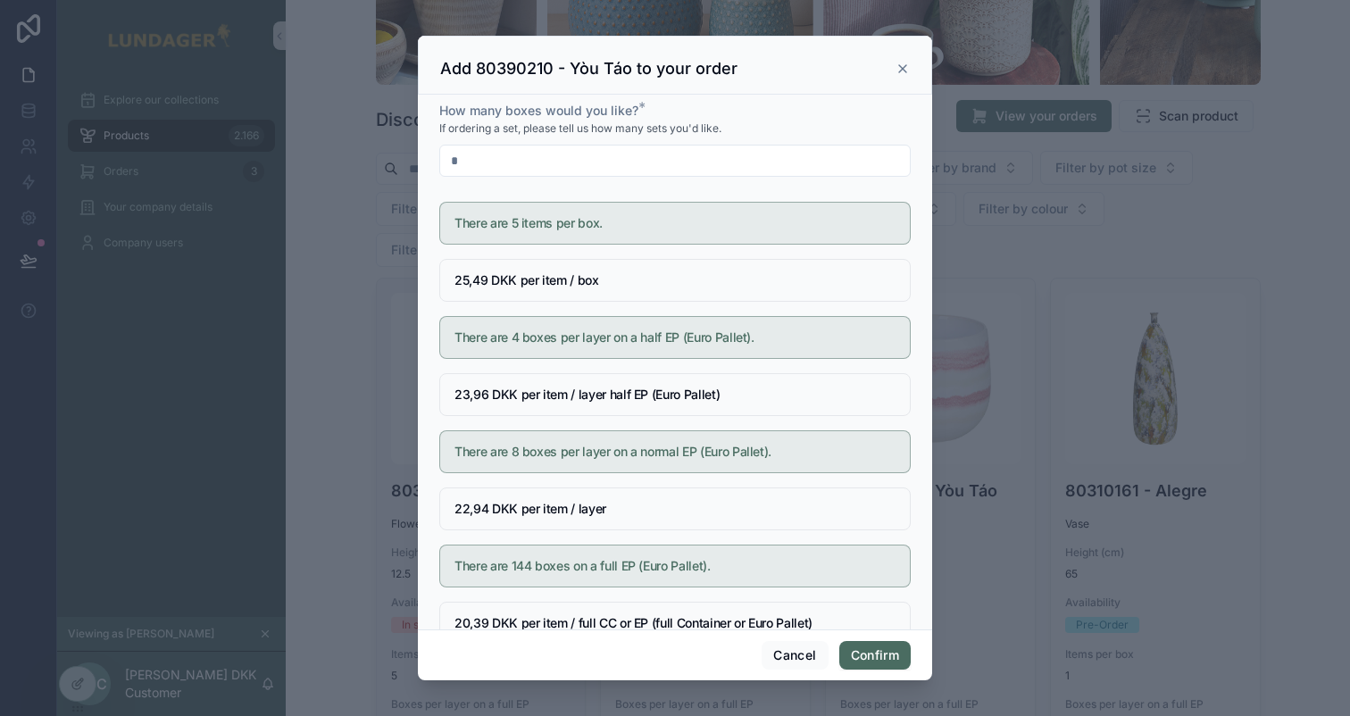
click at [512, 218] on h5 "There are 5 items per box." at bounding box center [675, 223] width 441 height 13
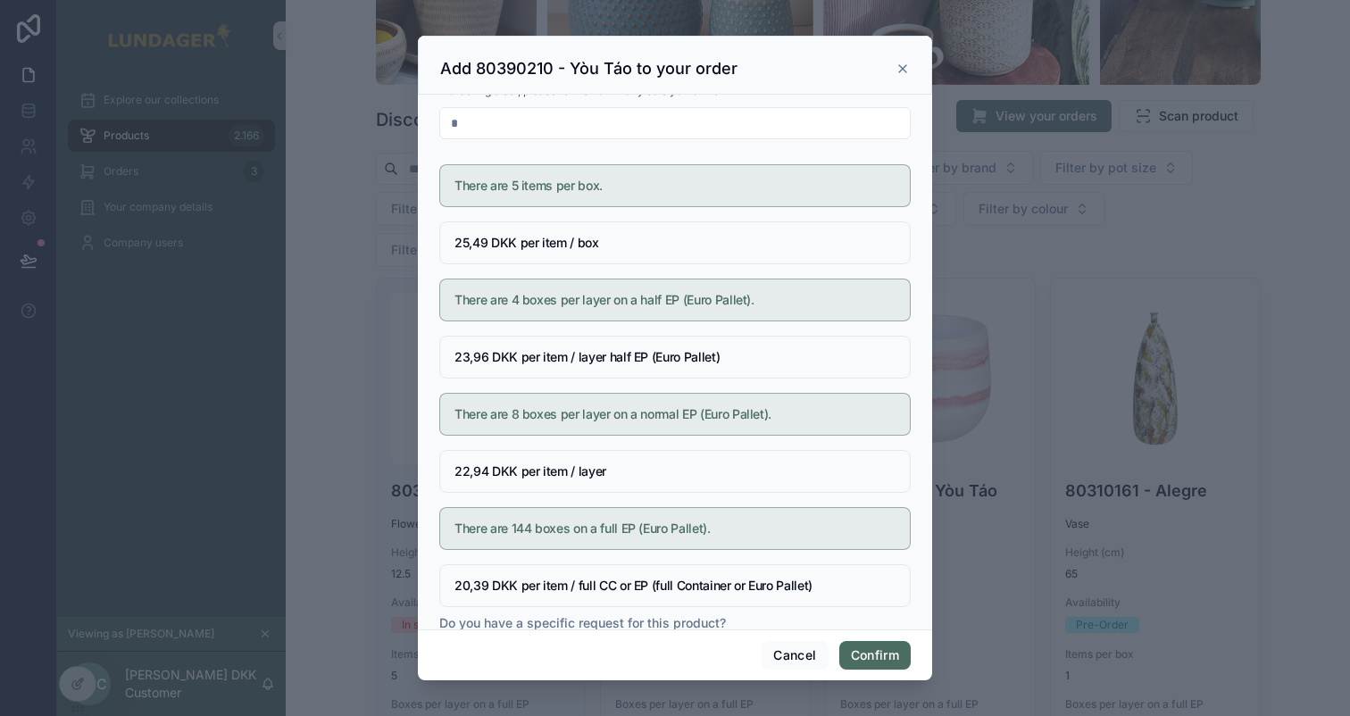
click at [514, 411] on h5 "There are 8 boxes per layer on a normal EP (Euro Pallet)." at bounding box center [675, 414] width 441 height 13
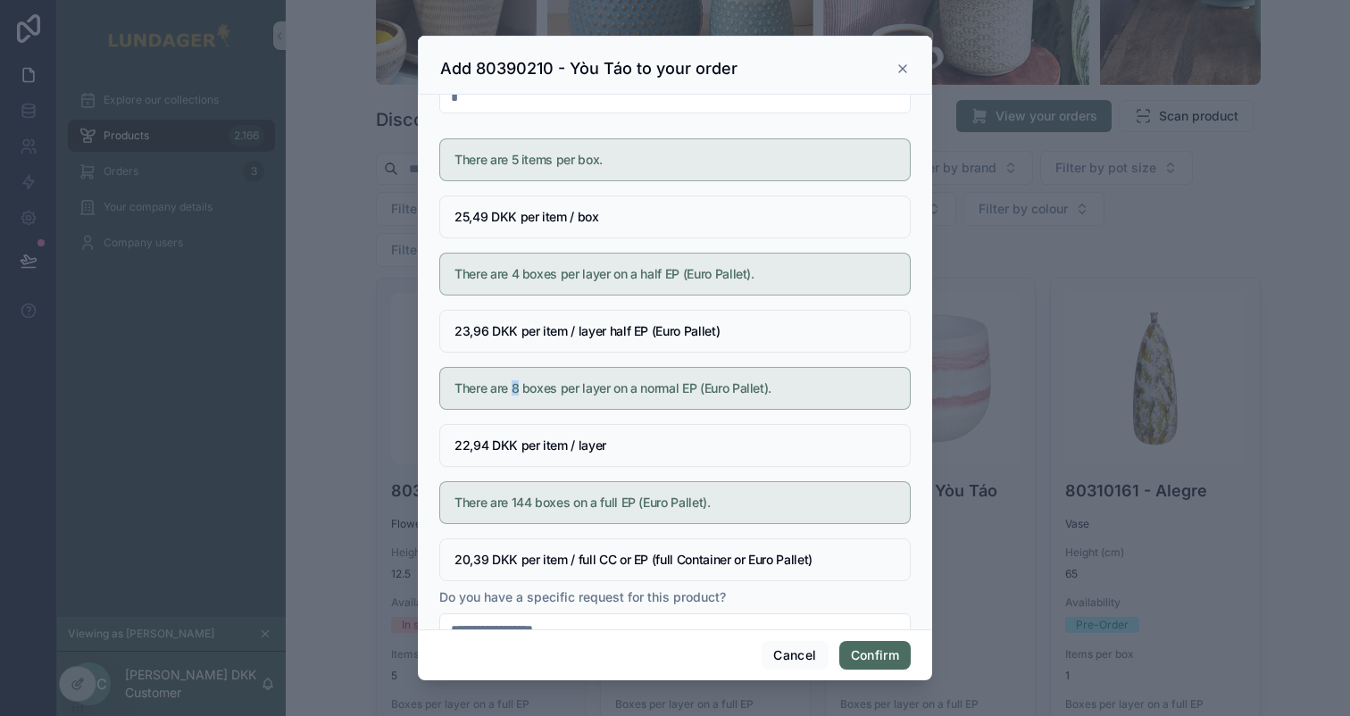
scroll to position [71, 0]
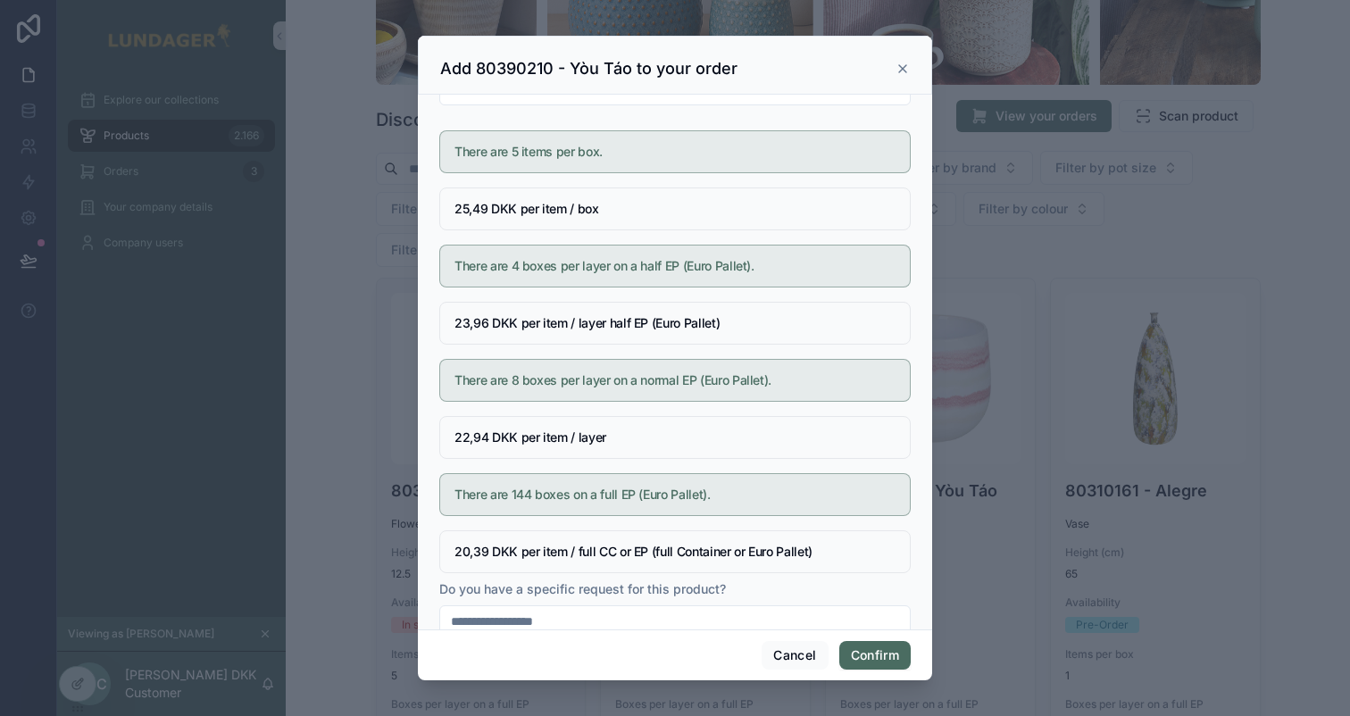
click at [520, 492] on h5 "There are 144 boxes on a full EP (Euro Pallet)." at bounding box center [675, 495] width 441 height 13
click at [513, 383] on h5 "There are 8 boxes per layer on a normal EP (Euro Pallet)." at bounding box center [675, 380] width 441 height 13
drag, startPoint x: 454, startPoint y: 431, endPoint x: 485, endPoint y: 439, distance: 32.3
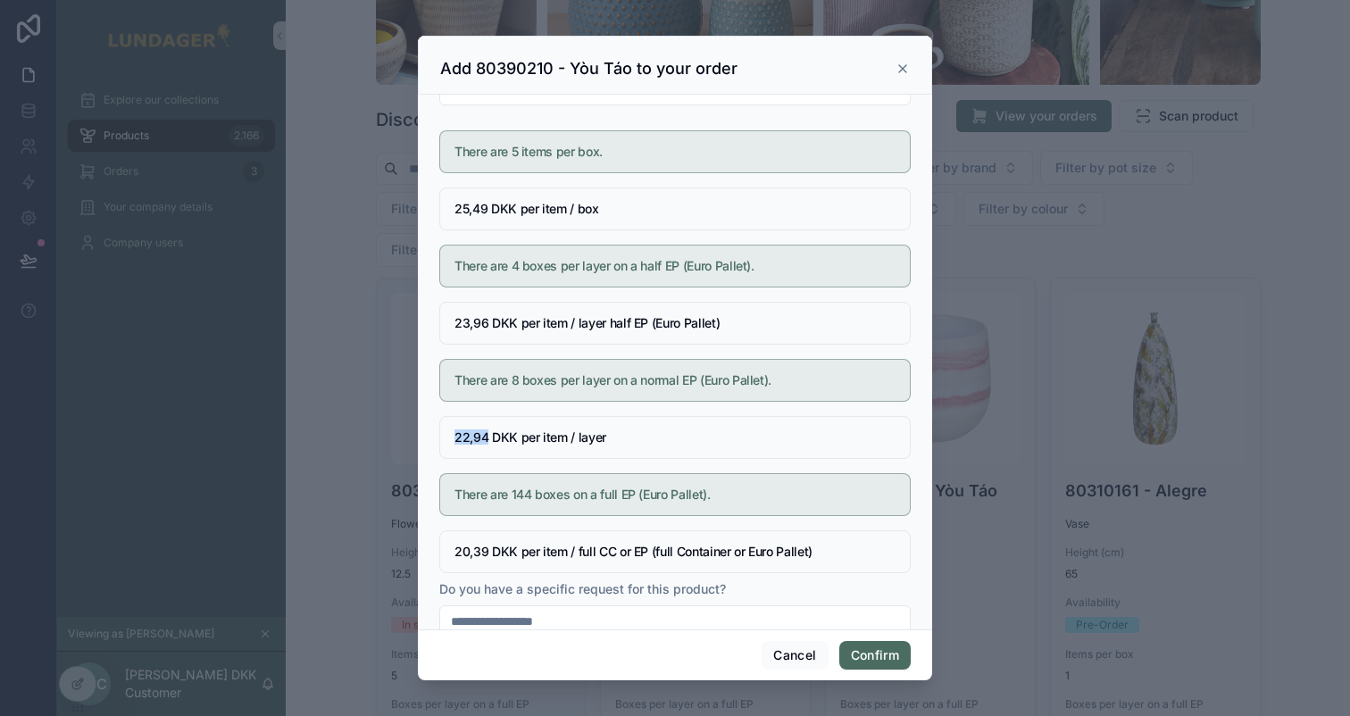
click at [485, 439] on div "22,94 DKK per item / layer" at bounding box center [675, 437] width 472 height 43
copy h5 "22,94"
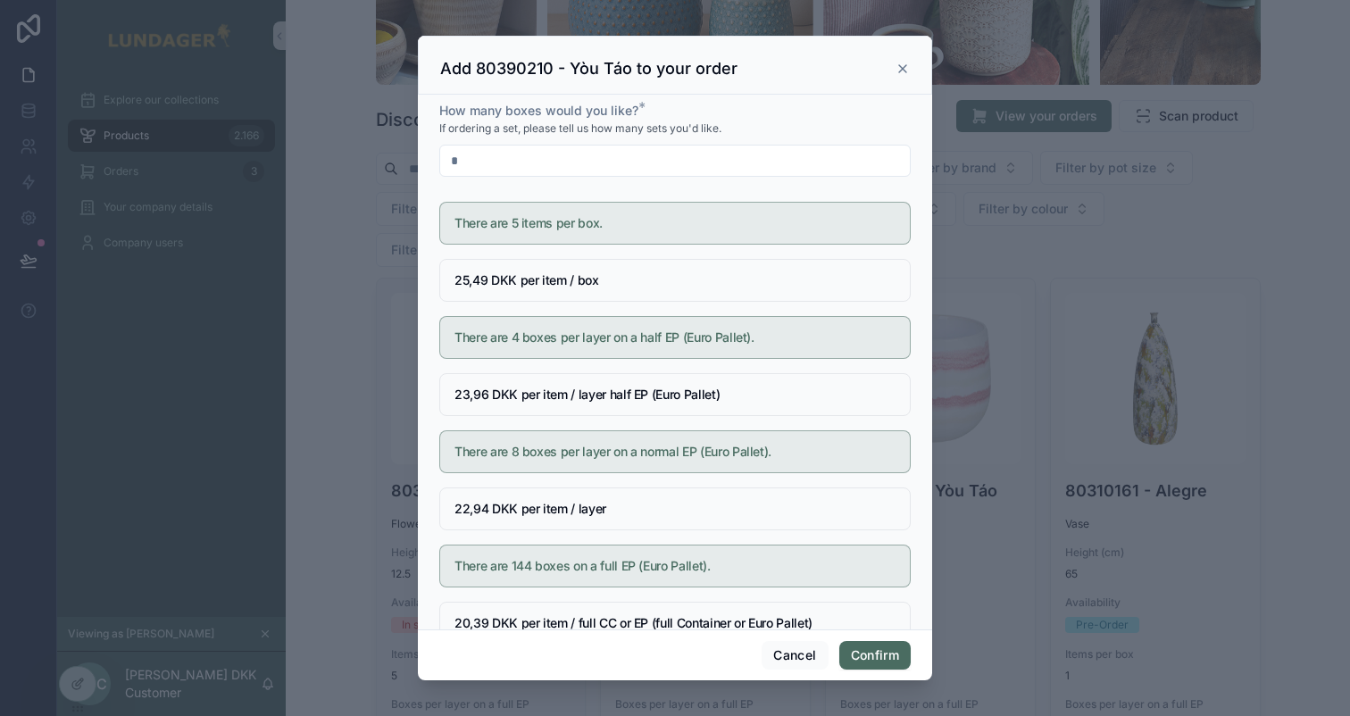
click at [518, 69] on h3 "Add 80390210 - Yòu Táo to your order" at bounding box center [588, 68] width 297 height 21
copy h3 "80390210"
drag, startPoint x: 455, startPoint y: 504, endPoint x: 487, endPoint y: 506, distance: 32.2
click at [487, 506] on h5 "22,94 DKK per item / layer" at bounding box center [675, 509] width 441 height 13
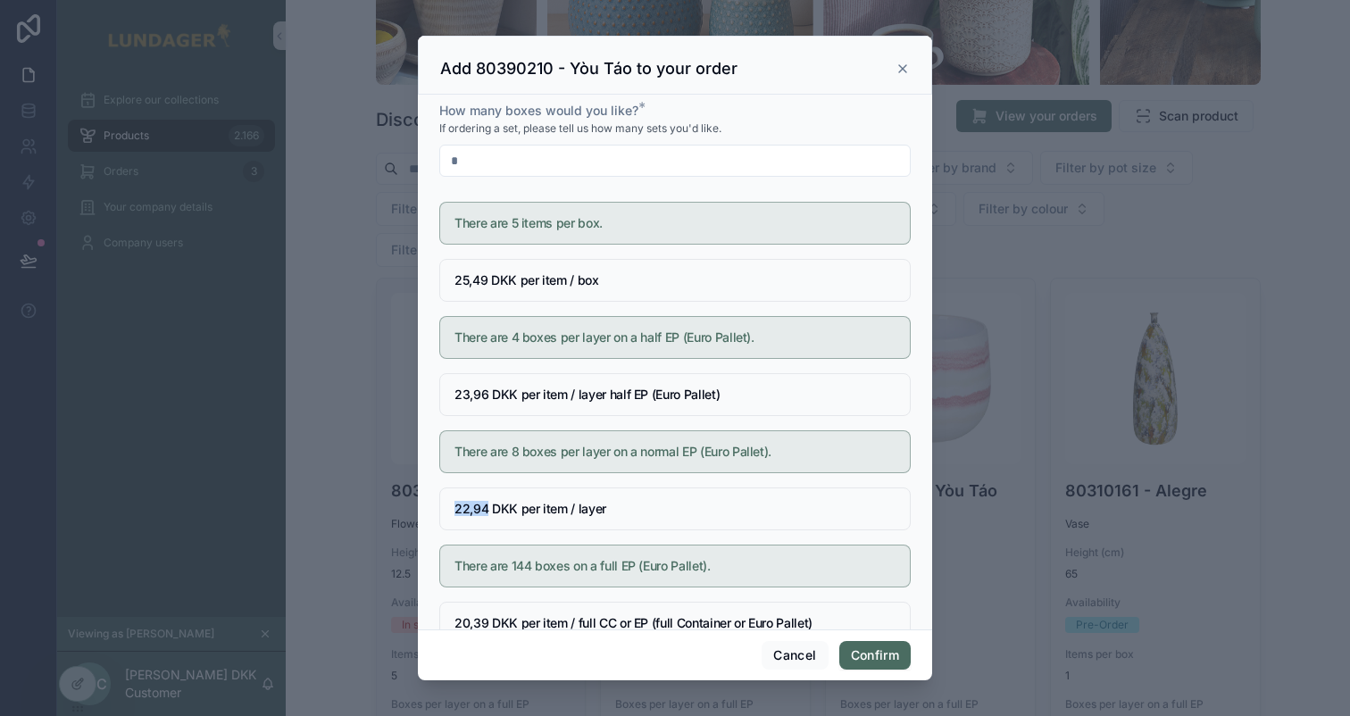
copy h5 "22,94"
click at [476, 158] on input "*" at bounding box center [675, 160] width 470 height 25
click at [237, 300] on div at bounding box center [675, 358] width 1350 height 716
click at [777, 657] on button "Cancel" at bounding box center [795, 655] width 66 height 29
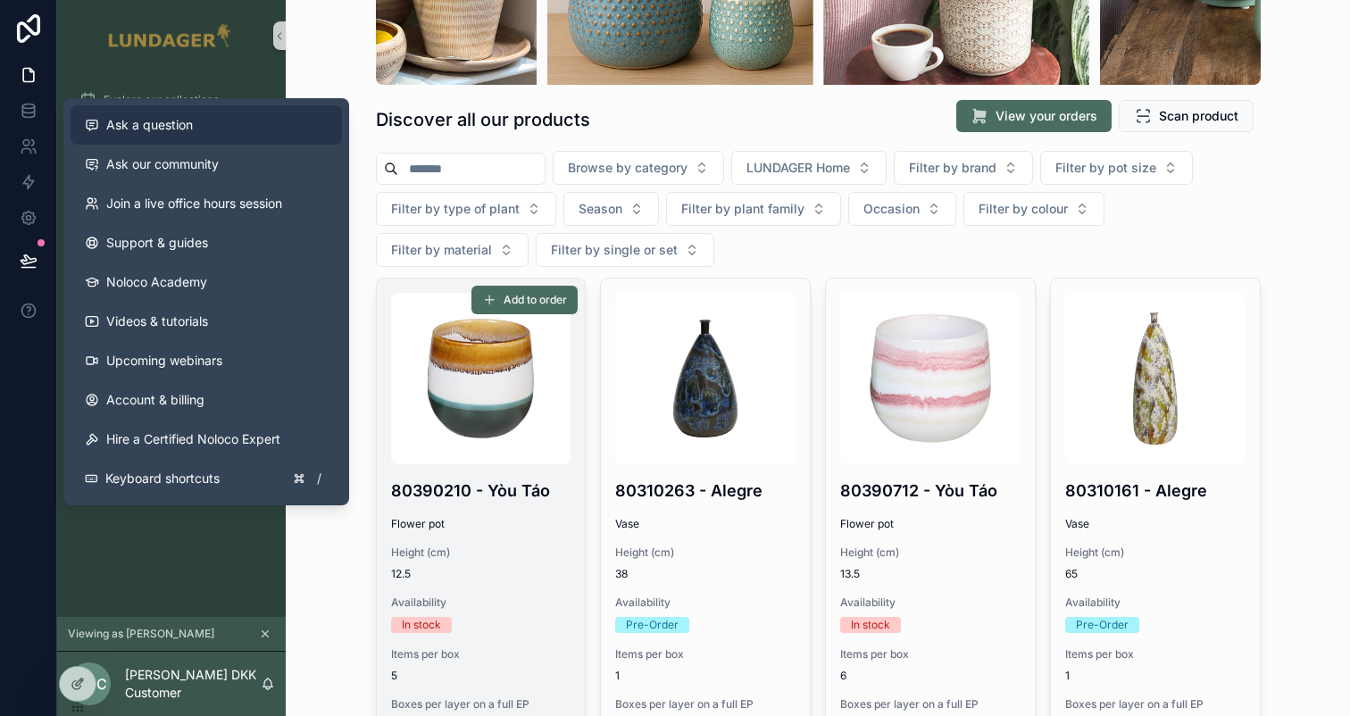
click at [152, 122] on span "Ask a question" at bounding box center [149, 125] width 87 height 18
